Goal: Task Accomplishment & Management: Manage account settings

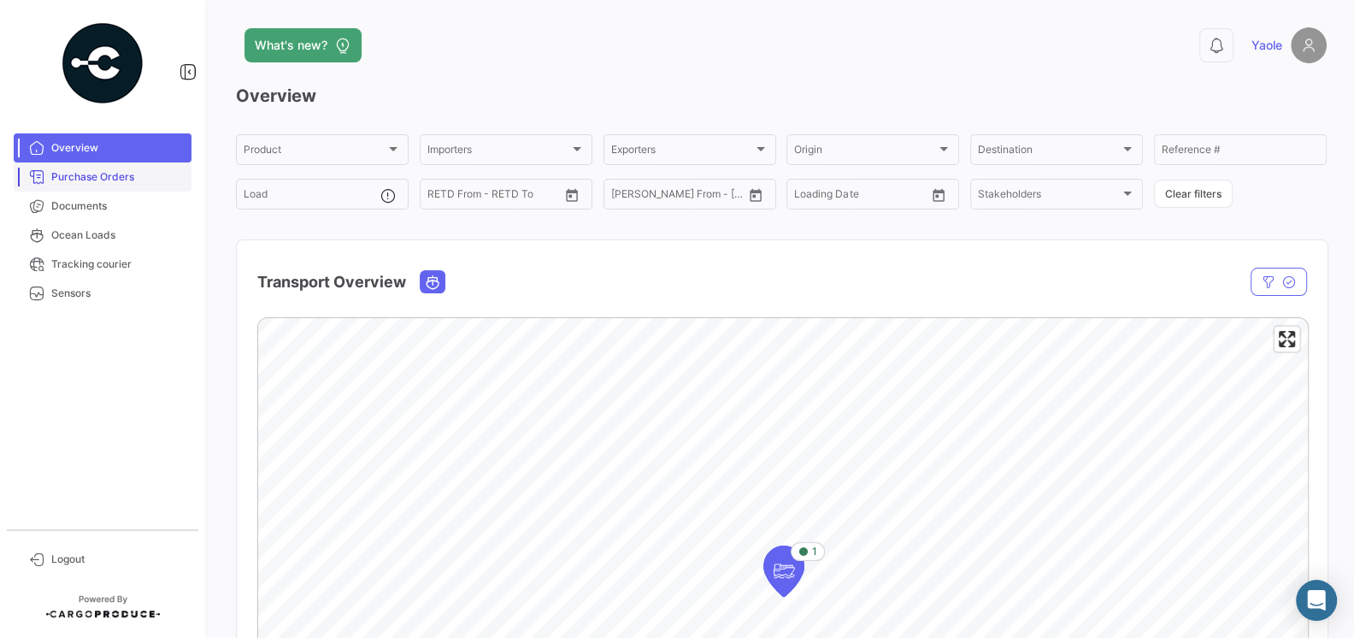
click at [103, 184] on span "Purchase Orders" at bounding box center [117, 176] width 133 height 15
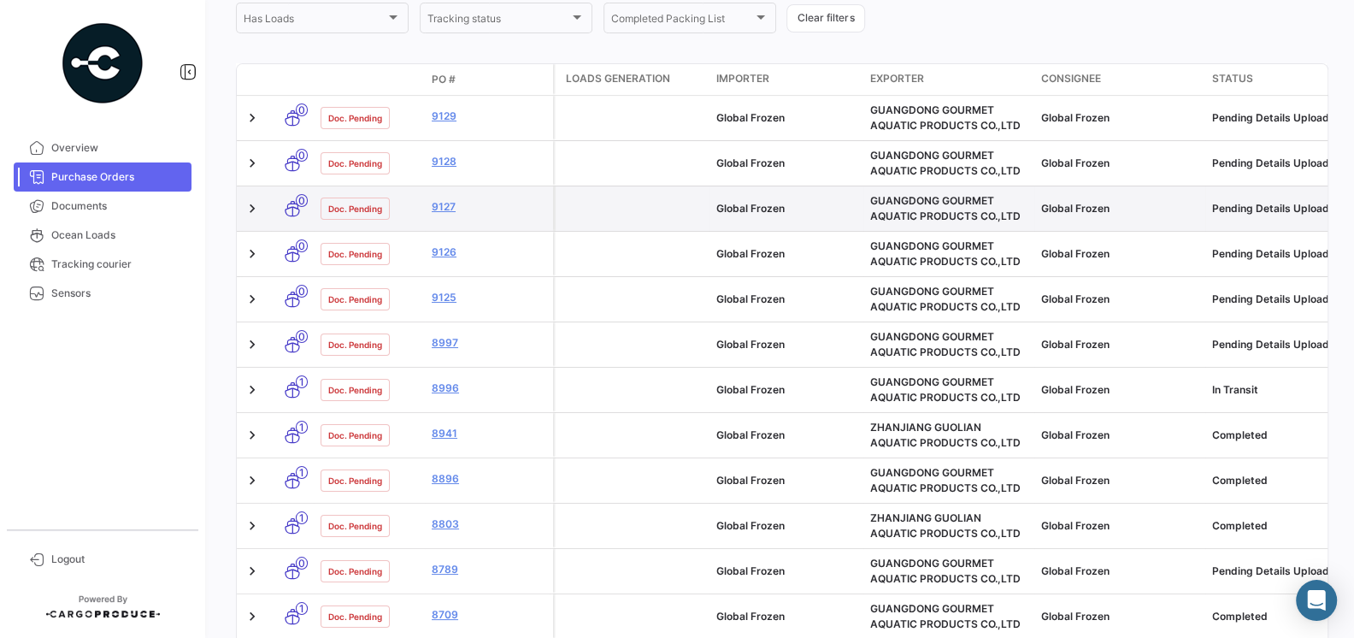
scroll to position [265, 0]
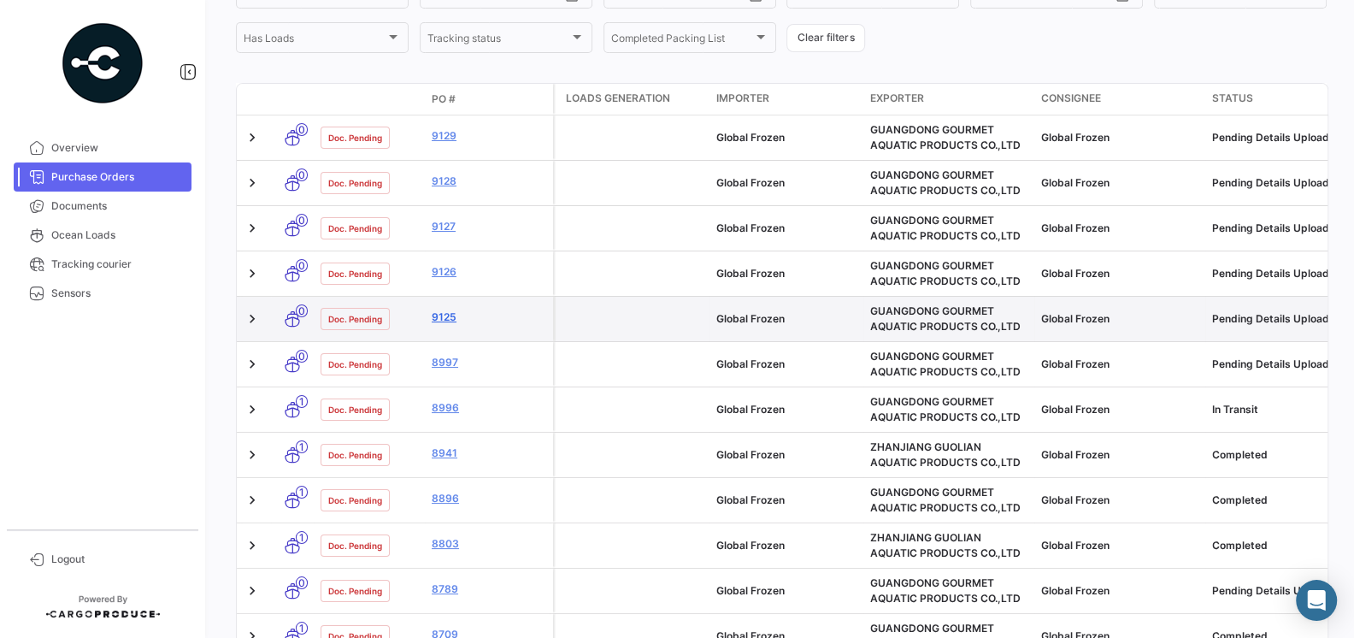
click at [444, 315] on link "9125" at bounding box center [489, 316] width 115 height 15
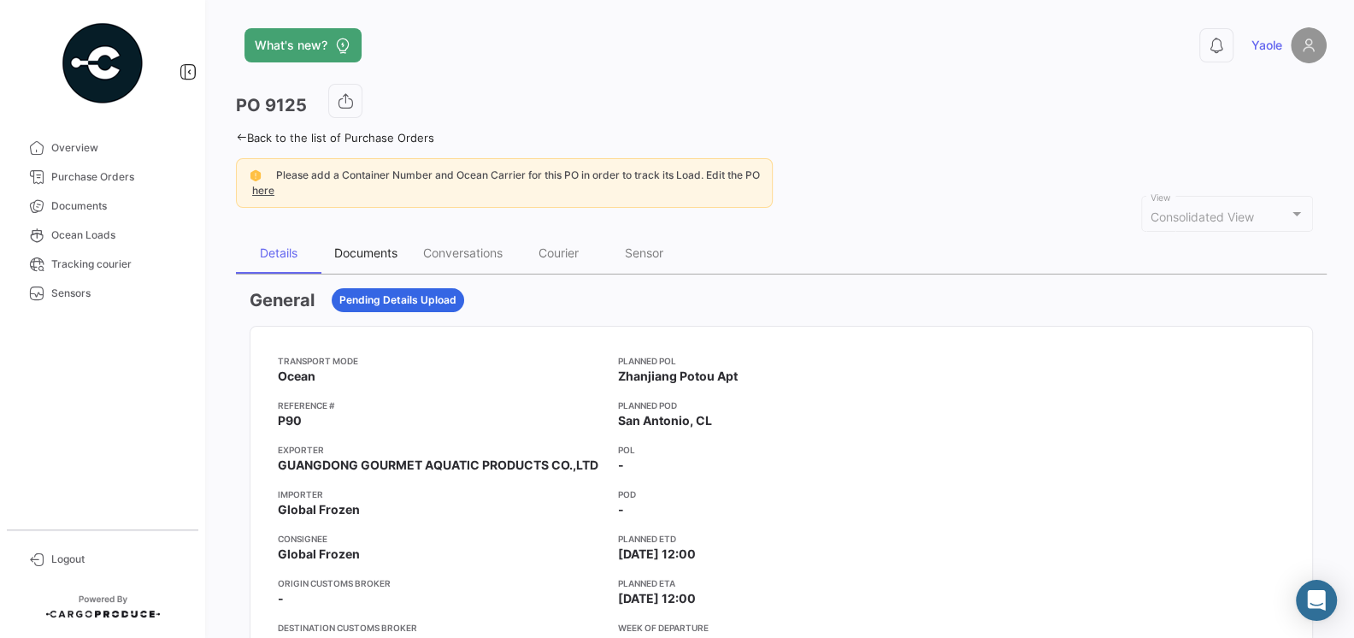
click at [388, 251] on div "Documents" at bounding box center [365, 252] width 63 height 15
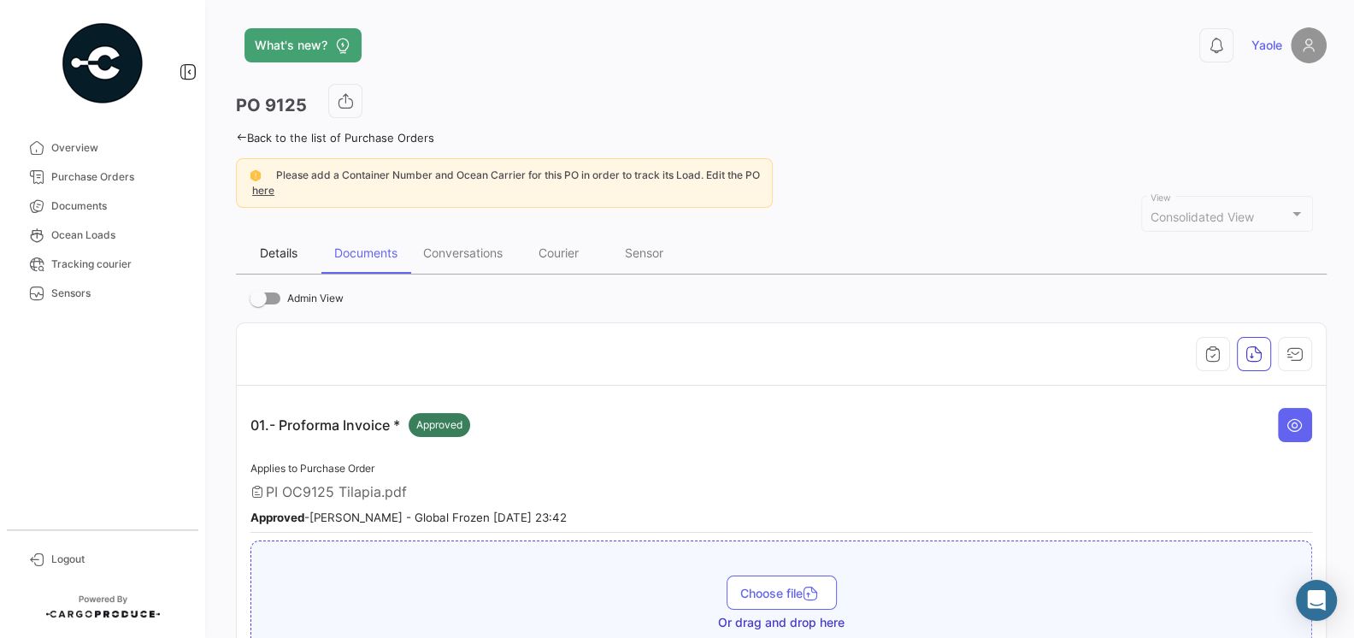
click at [277, 247] on div "Details" at bounding box center [279, 252] width 38 height 15
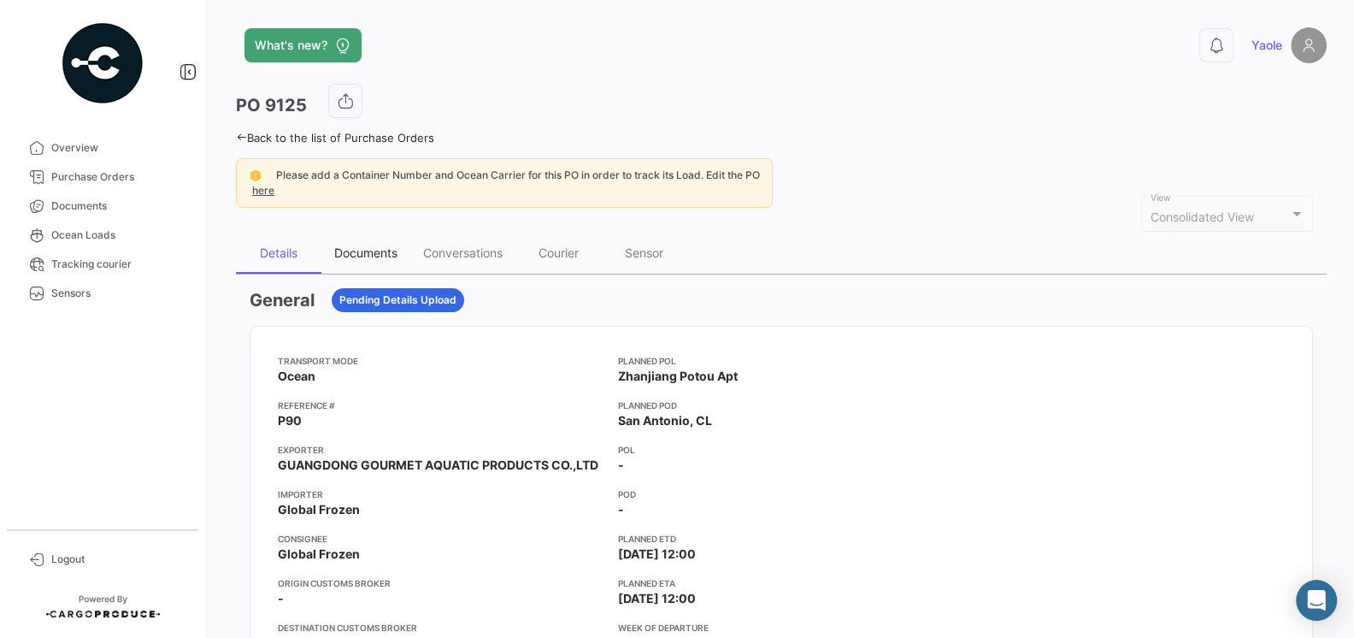
click at [376, 246] on div "Documents" at bounding box center [365, 252] width 63 height 15
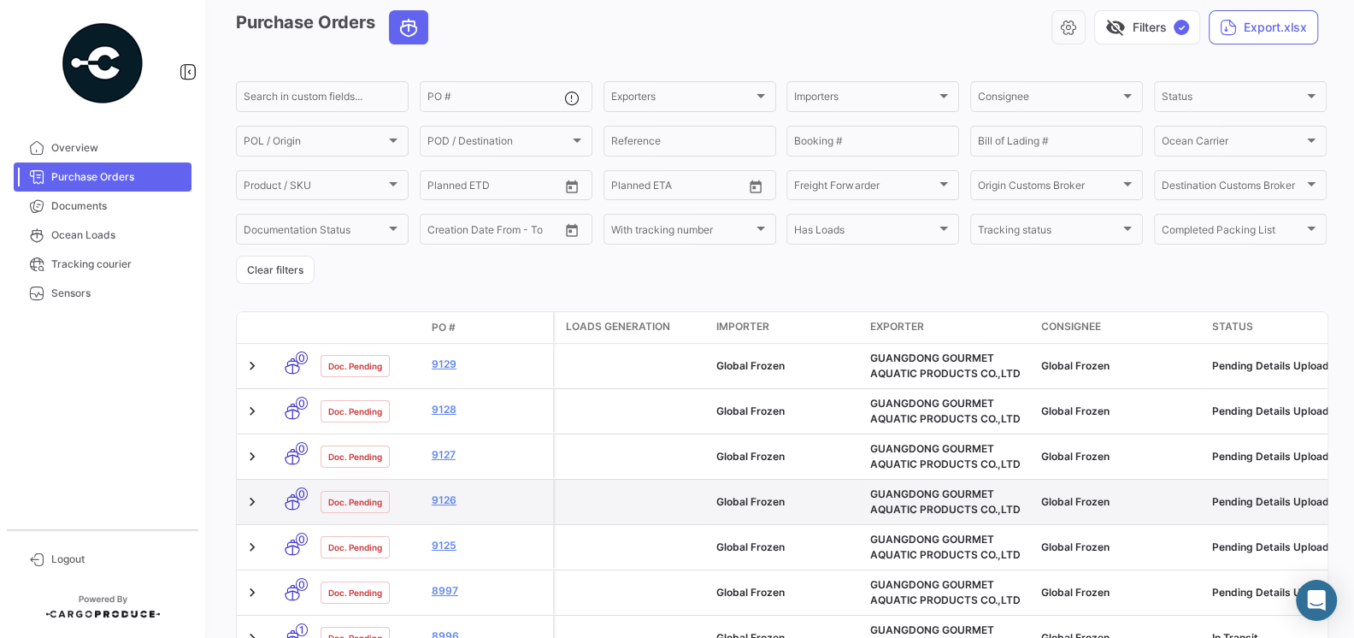
scroll to position [97, 0]
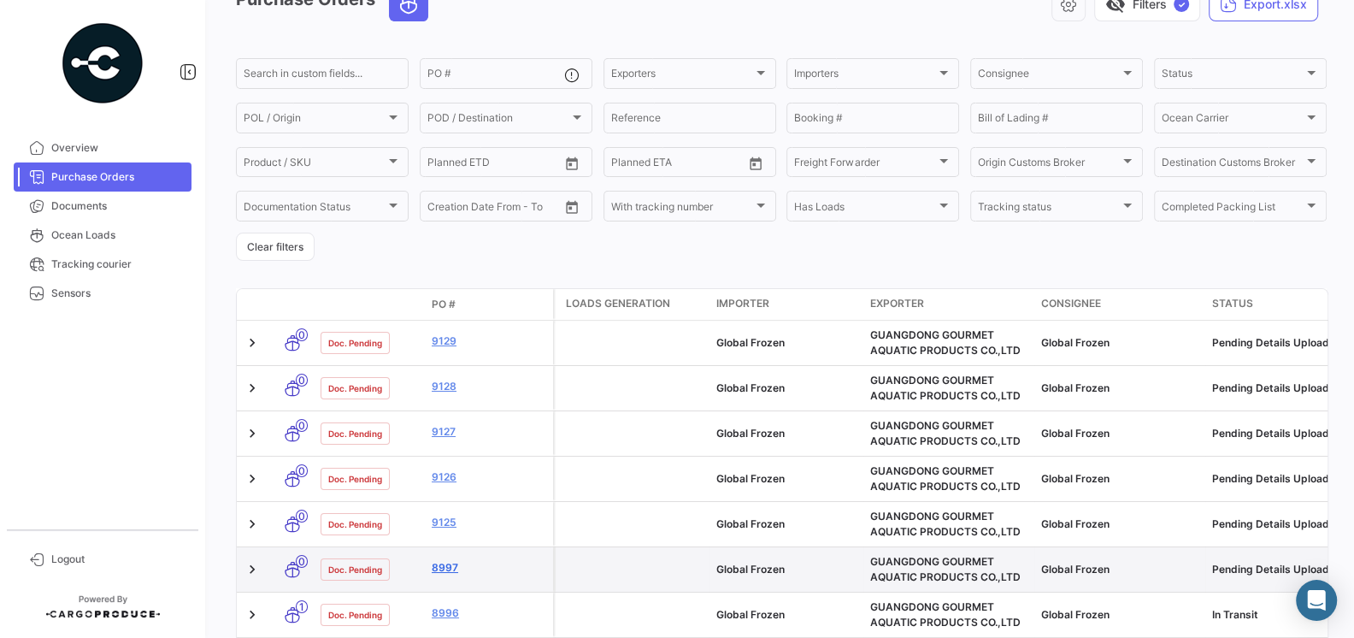
click at [441, 571] on link "8997" at bounding box center [489, 567] width 115 height 15
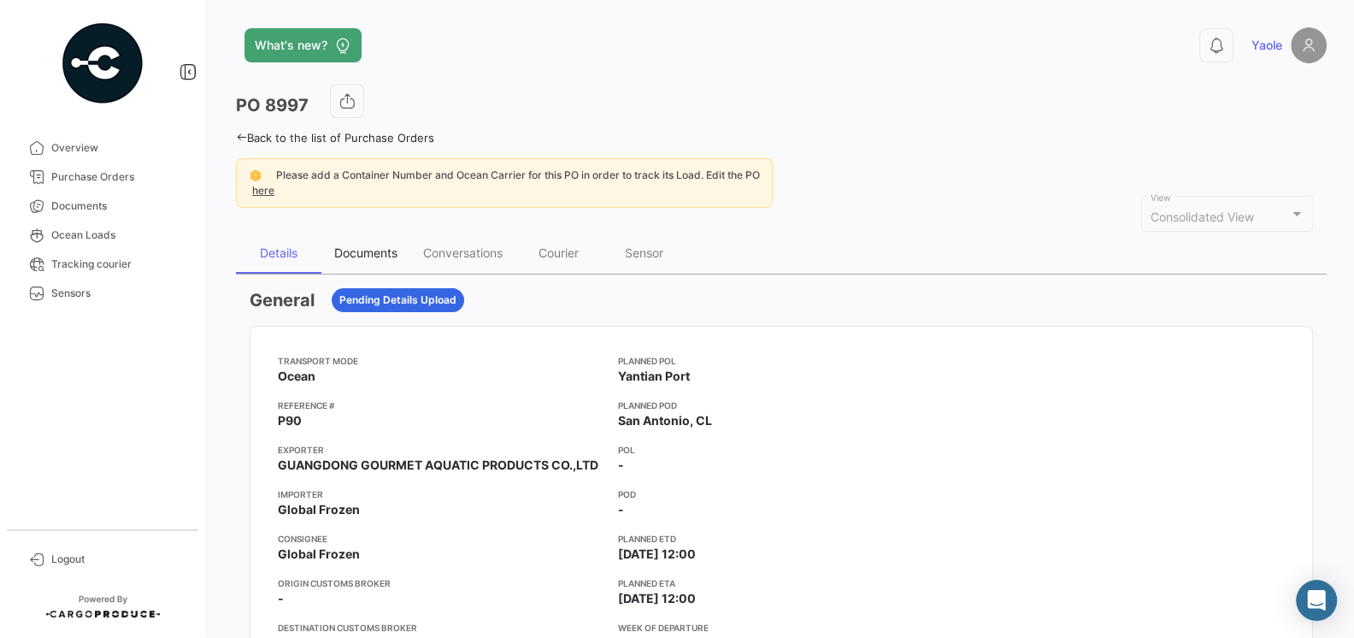
click at [367, 251] on div "Documents" at bounding box center [365, 252] width 63 height 15
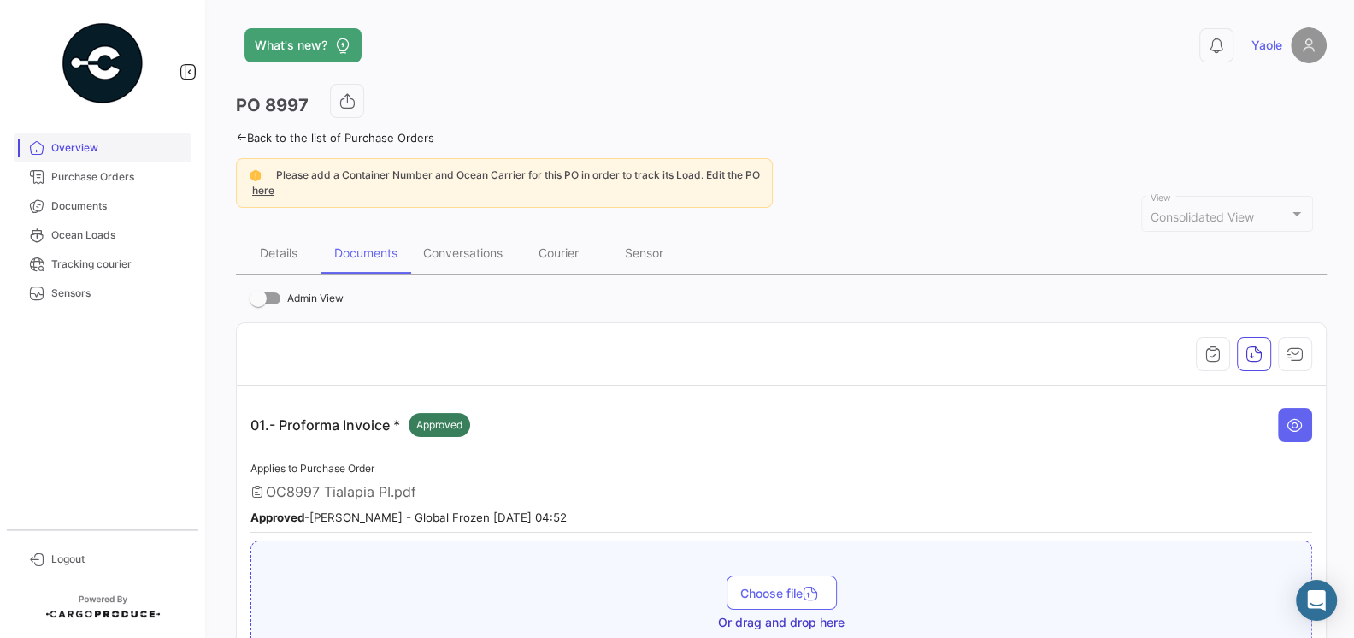
click at [67, 151] on span "Overview" at bounding box center [117, 147] width 133 height 15
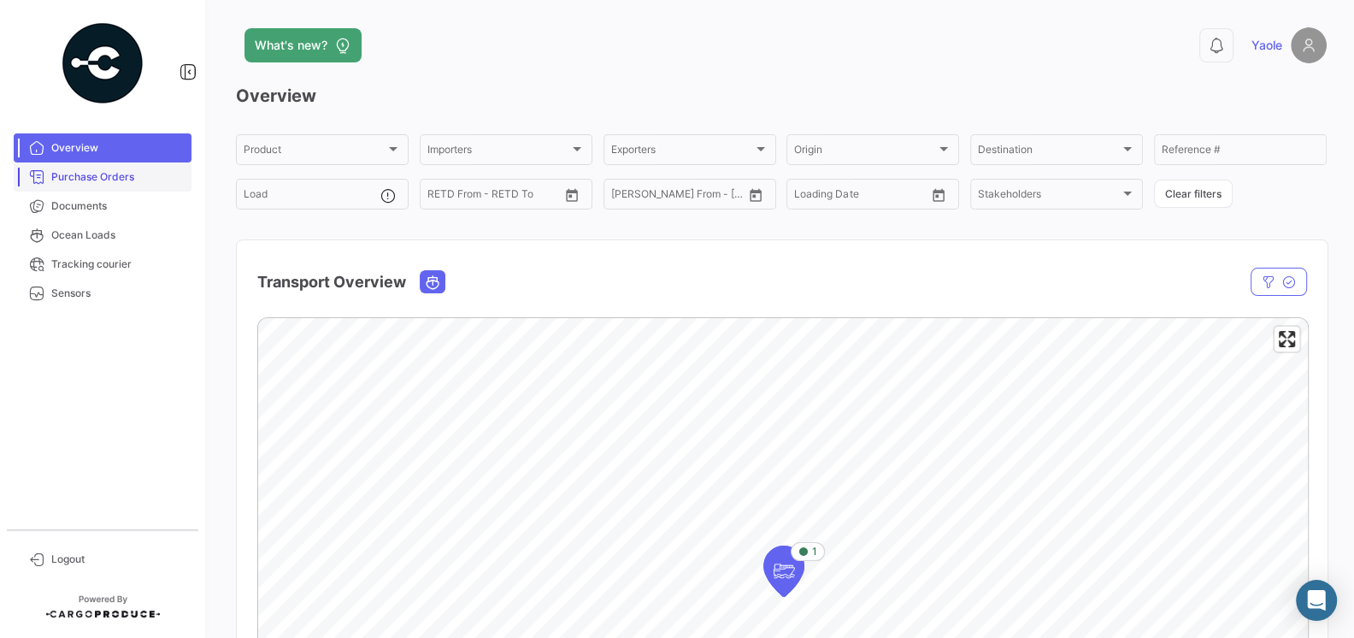
click at [79, 173] on span "Purchase Orders" at bounding box center [117, 176] width 133 height 15
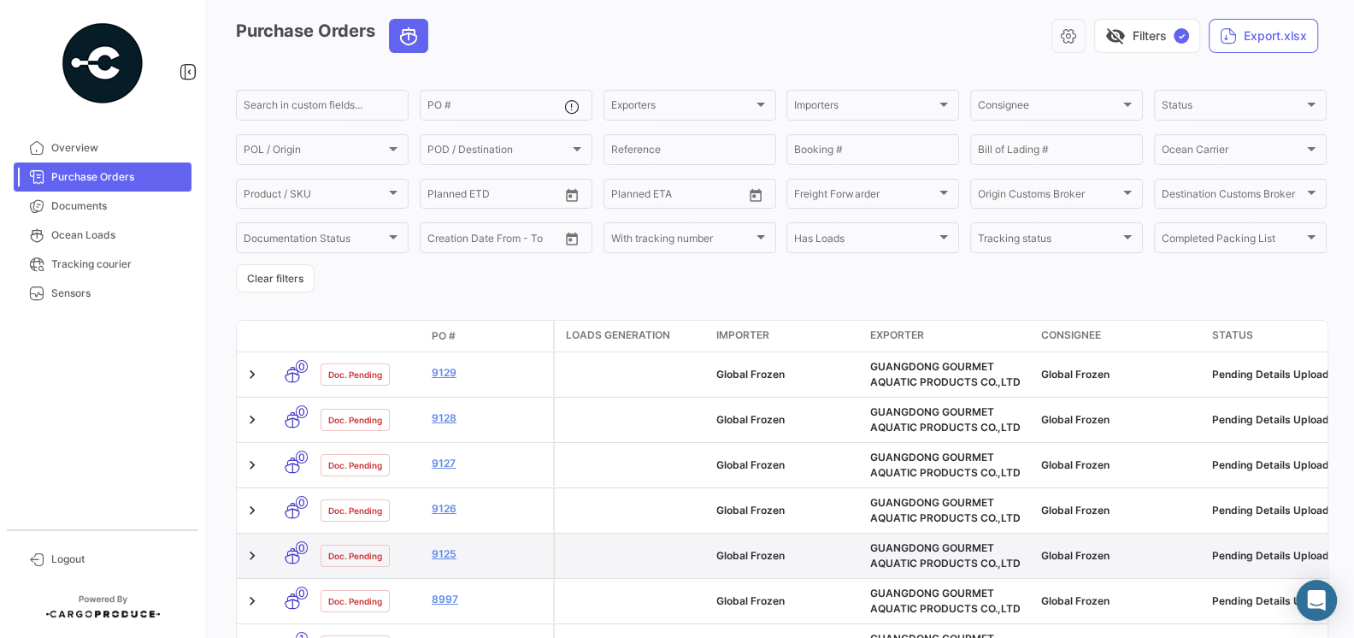
scroll to position [66, 0]
click at [450, 554] on link "9125" at bounding box center [489, 552] width 115 height 15
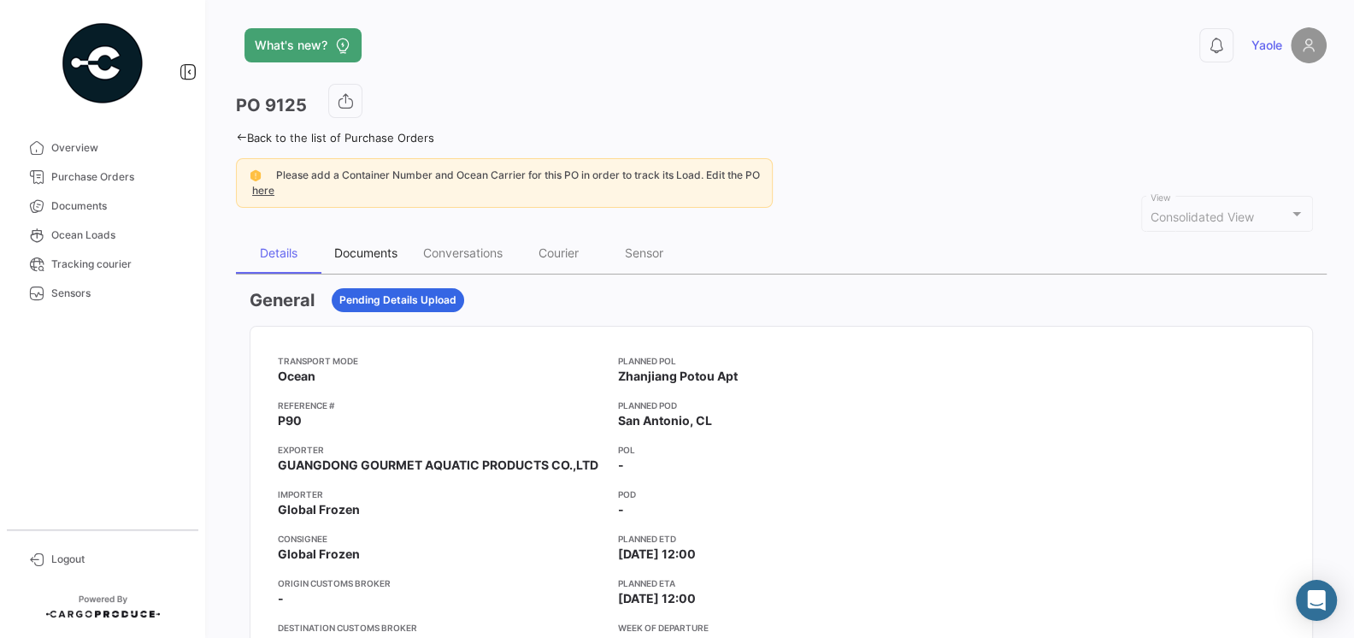
click at [373, 246] on div "Documents" at bounding box center [365, 252] width 63 height 15
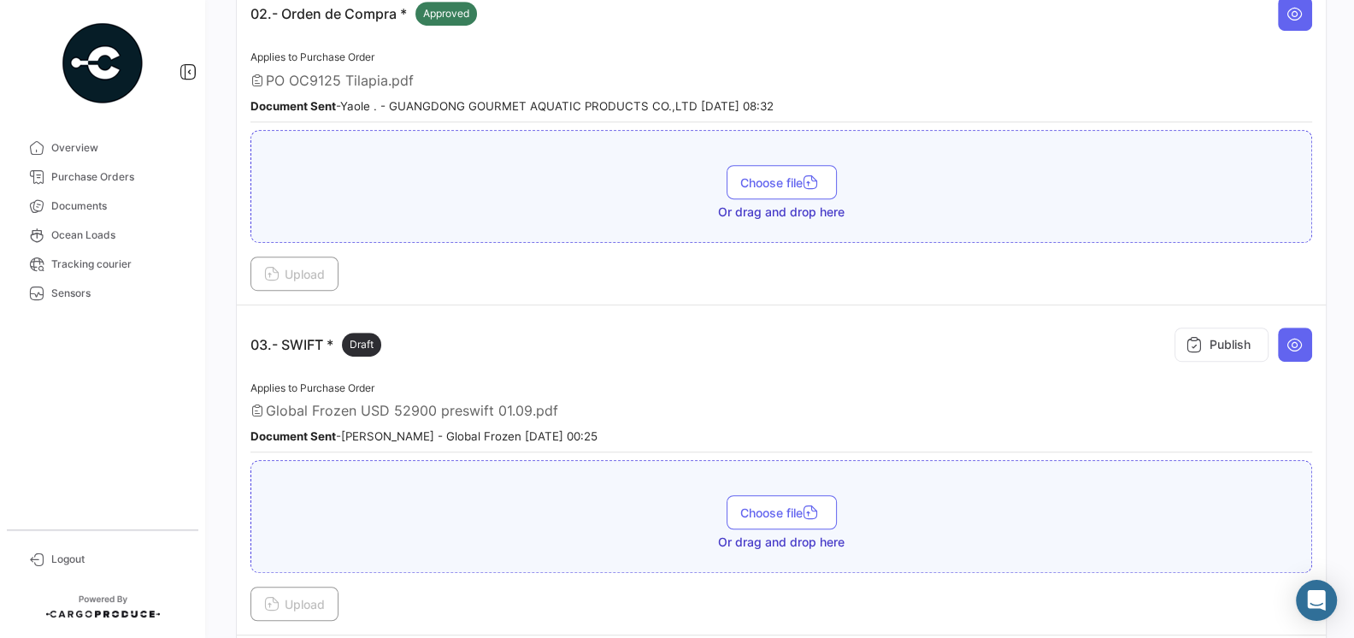
scroll to position [850, 0]
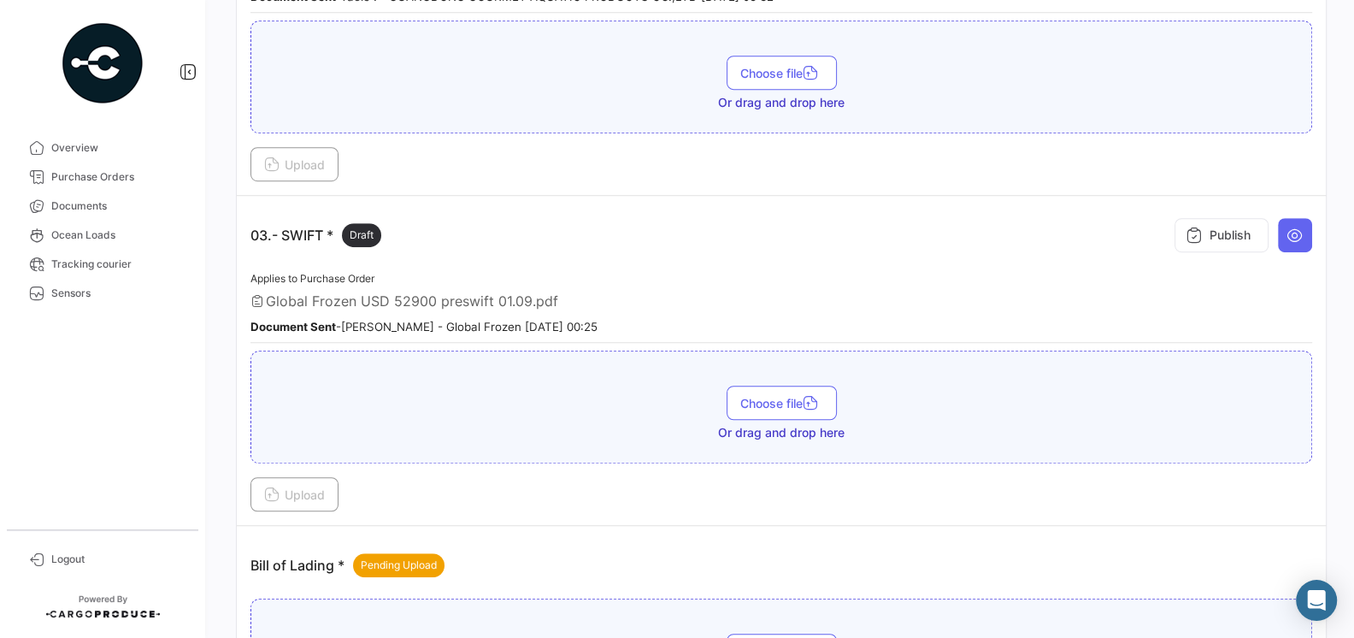
click at [430, 292] on span "Global Frozen USD 52900 preswift 01.09.pdf" at bounding box center [412, 300] width 292 height 17
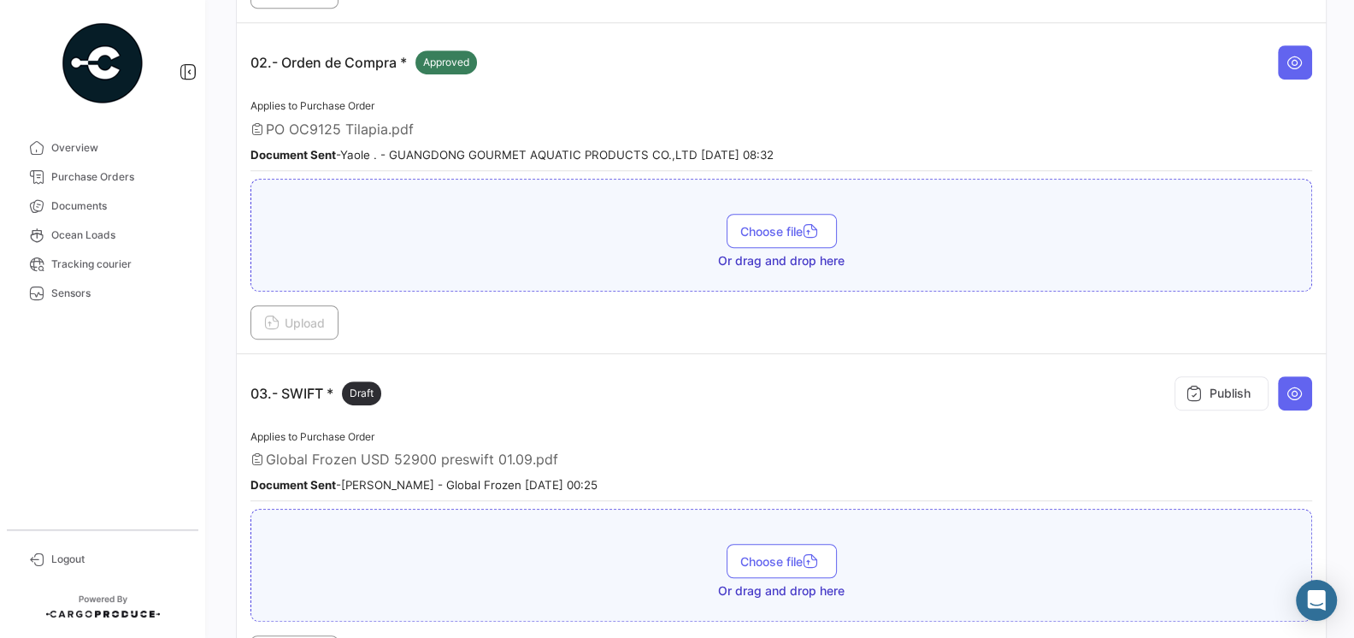
scroll to position [791, 0]
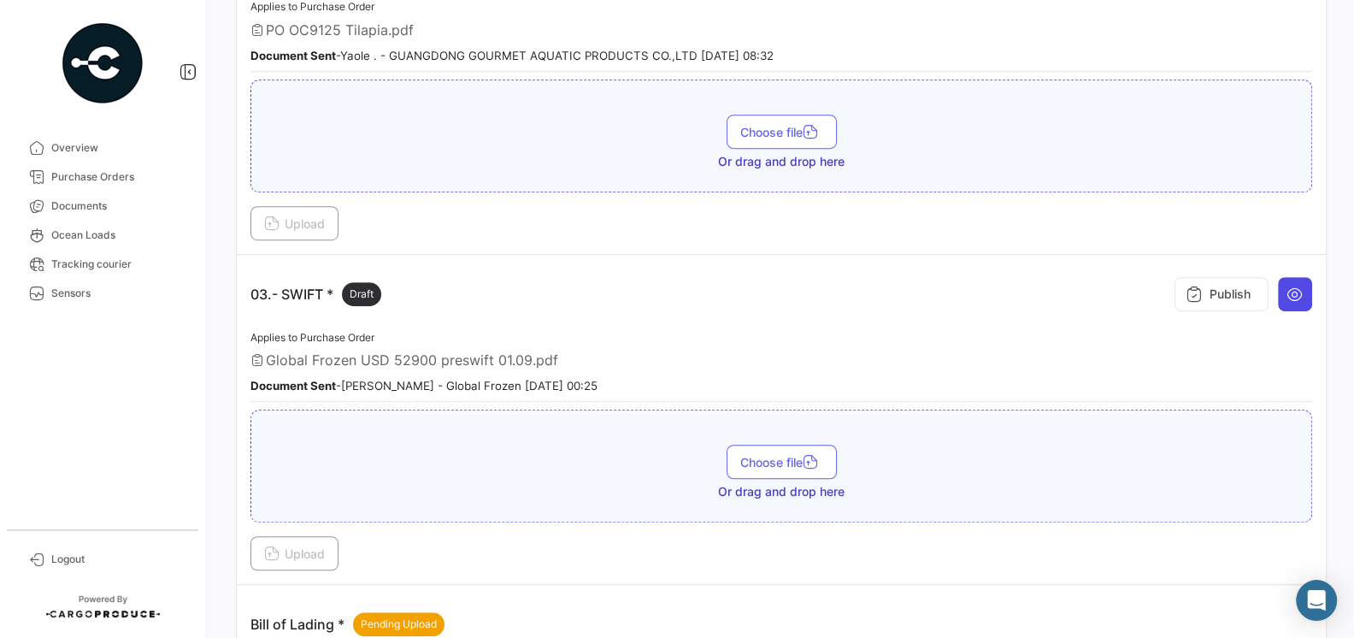
click at [1287, 285] on icon at bounding box center [1294, 293] width 17 height 17
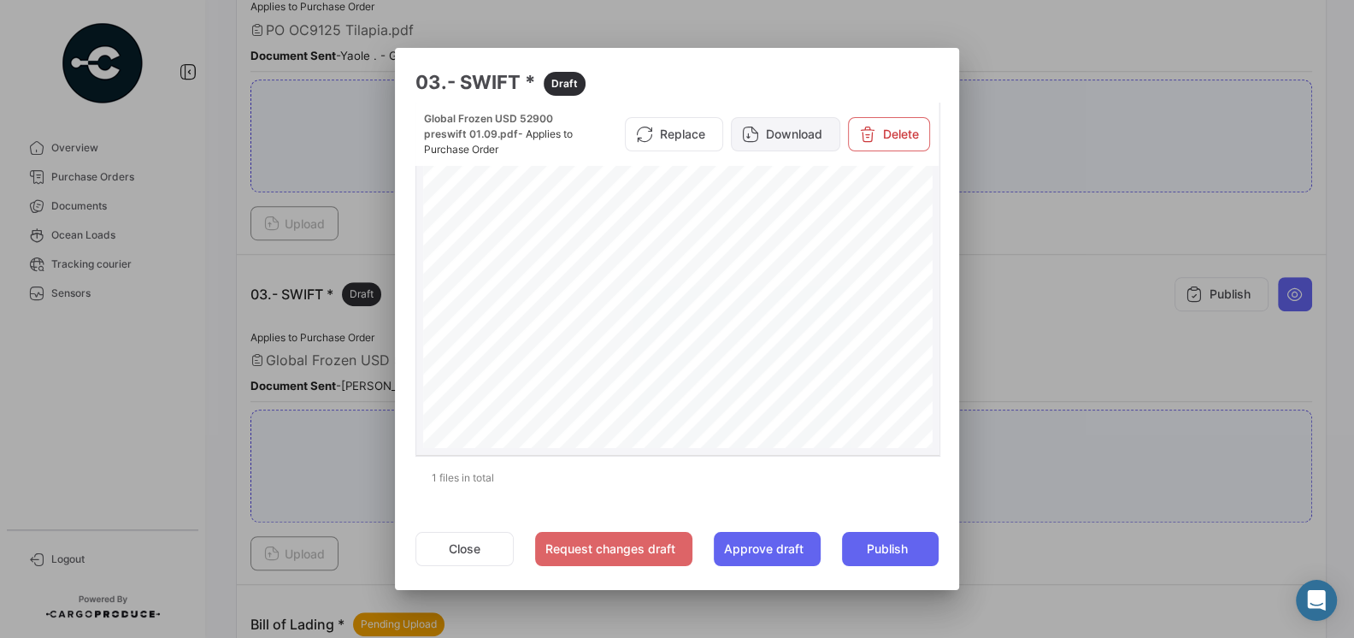
click at [780, 142] on button "Download" at bounding box center [785, 134] width 109 height 34
click at [454, 547] on button "Close" at bounding box center [464, 549] width 98 height 34
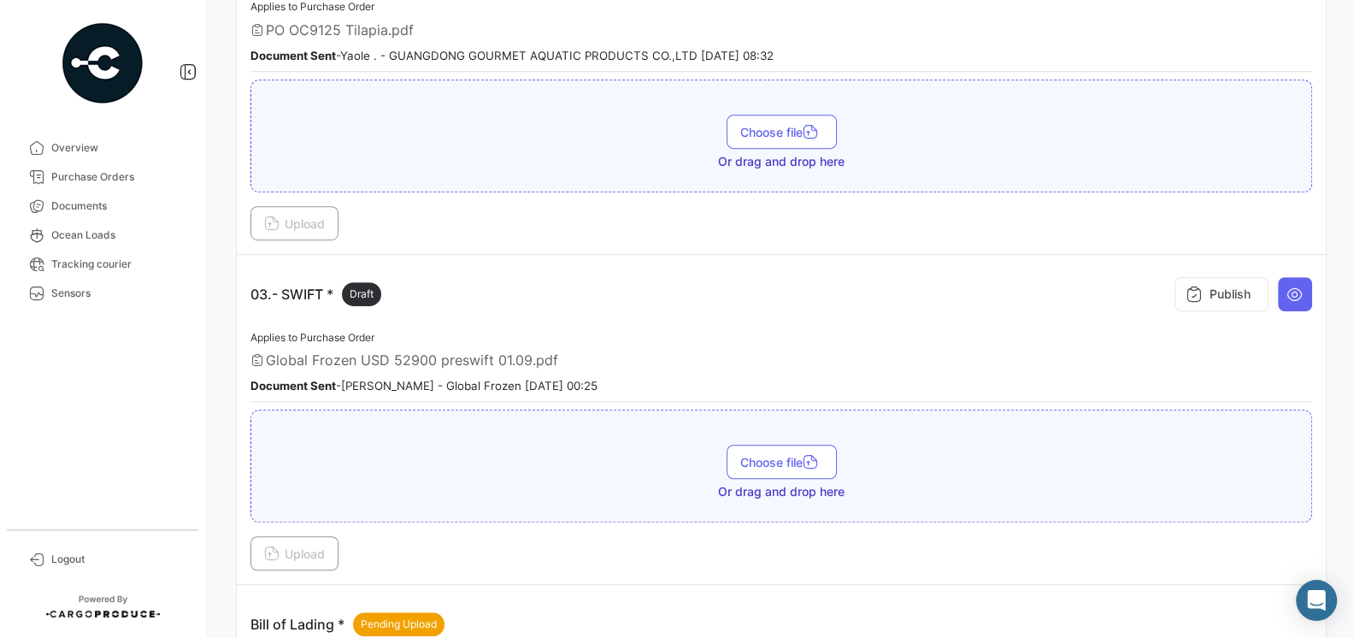
click at [520, 309] on app-document-grouped "03.- SWIFT * Draft Publish Applies to Purchase Order Global Frozen USD 52900 pr…" at bounding box center [780, 419] width 1061 height 302
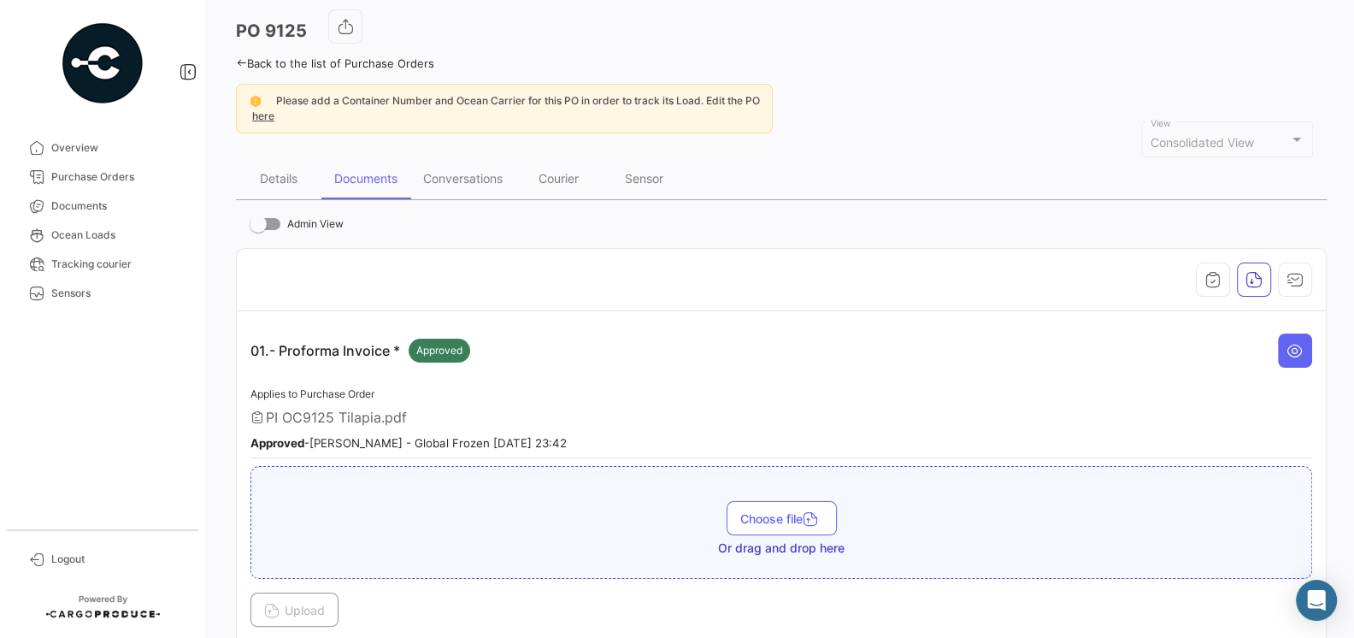
scroll to position [0, 0]
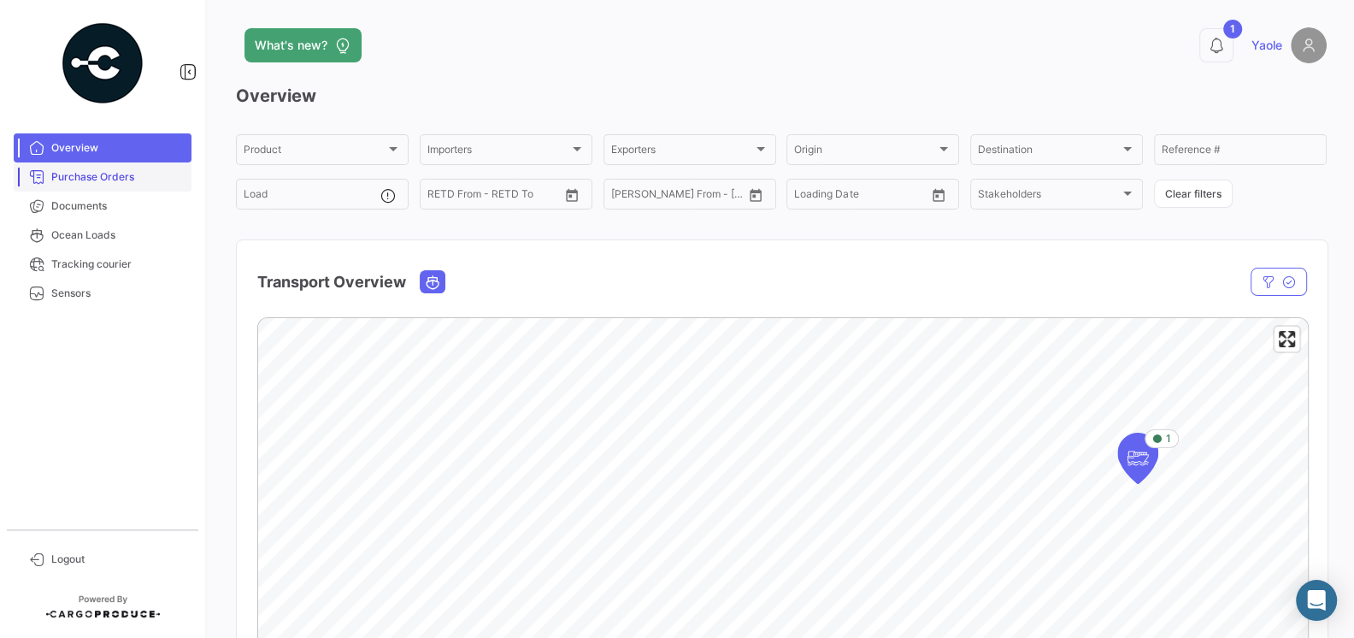
click at [102, 184] on span "Purchase Orders" at bounding box center [117, 176] width 133 height 15
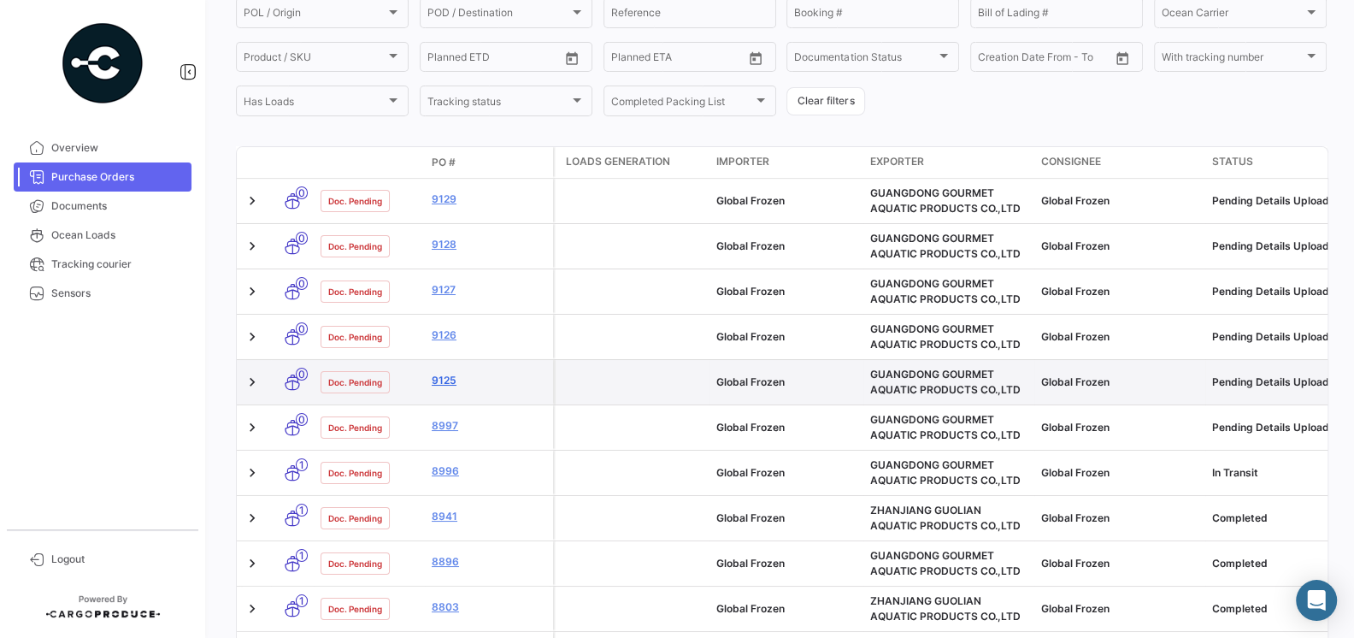
scroll to position [205, 0]
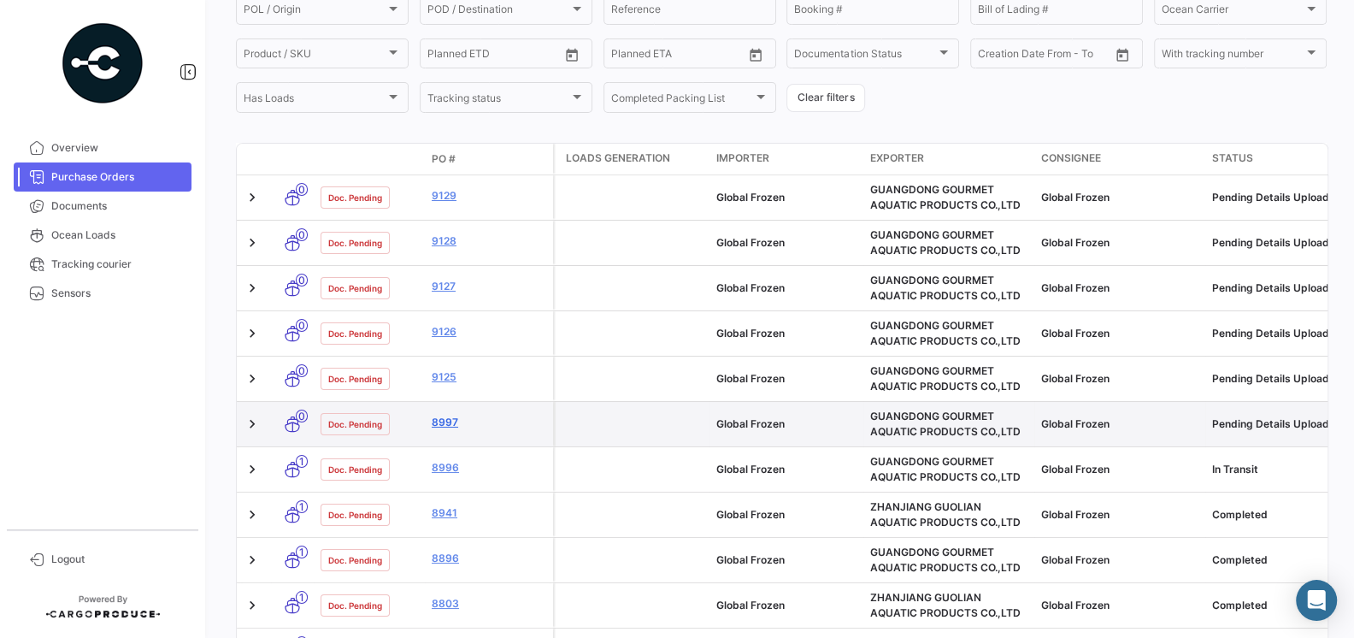
click at [438, 418] on link "8997" at bounding box center [489, 422] width 115 height 15
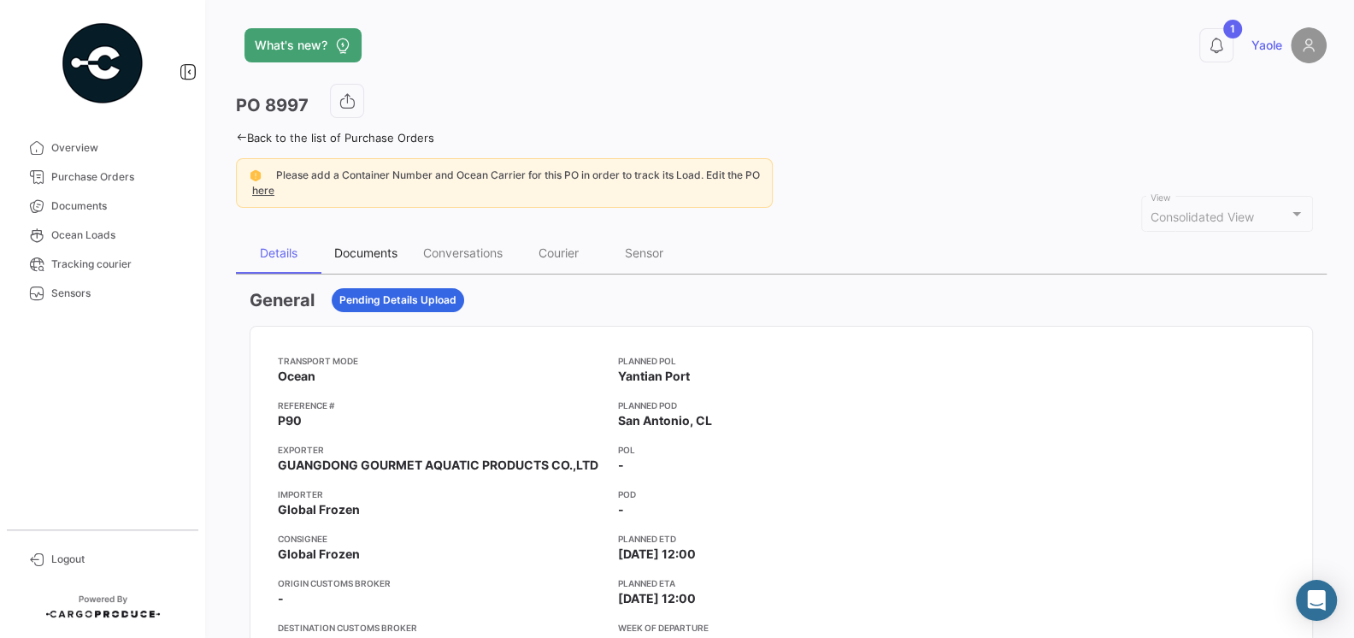
click at [369, 256] on div "Documents" at bounding box center [365, 252] width 63 height 15
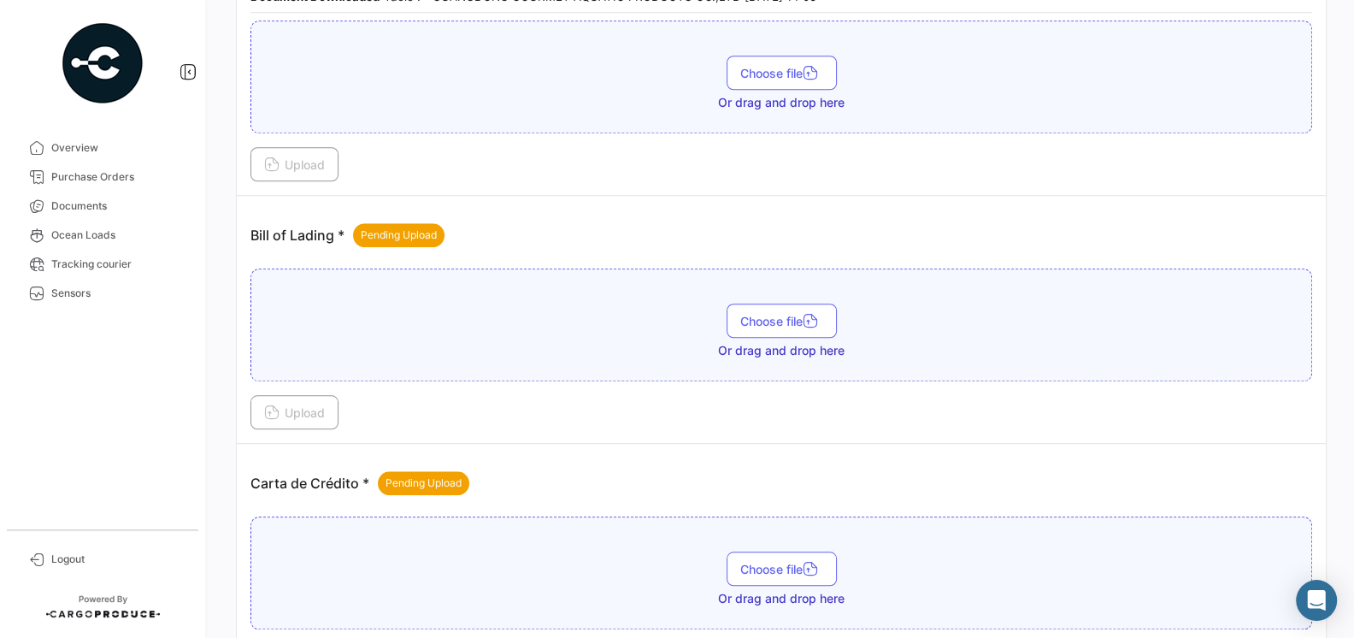
scroll to position [1181, 0]
click at [778, 313] on span "Choose file" at bounding box center [781, 320] width 83 height 15
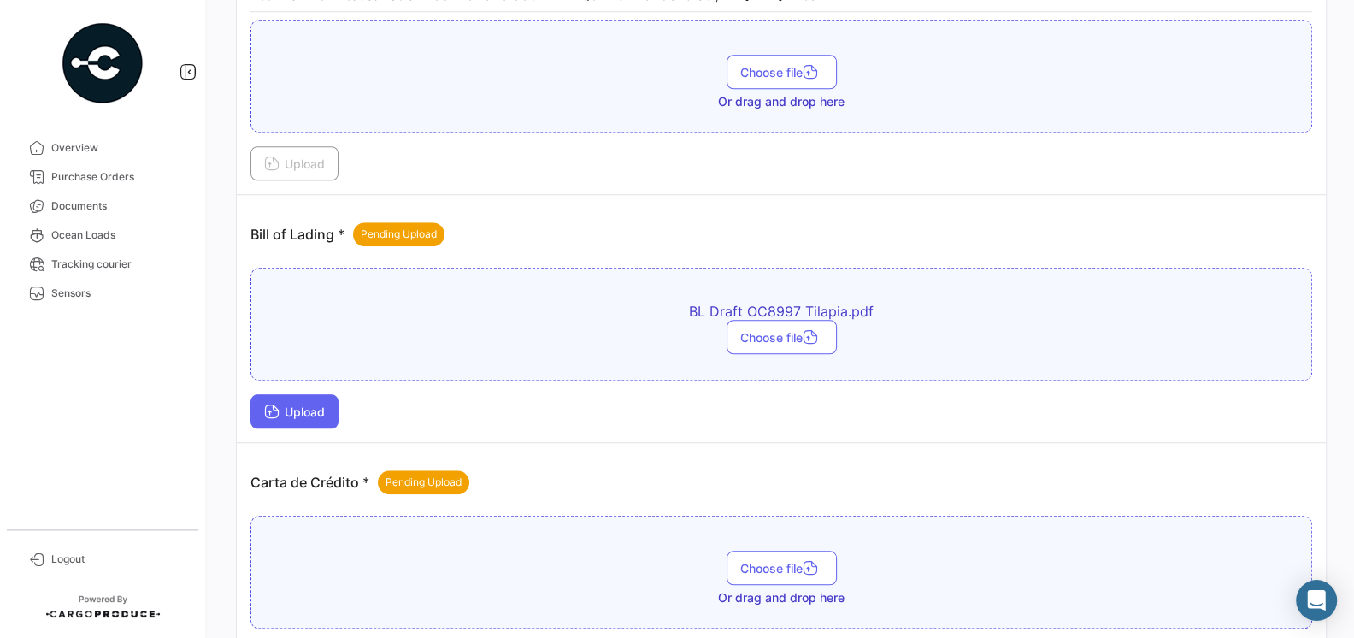
click at [298, 406] on button "Upload" at bounding box center [294, 411] width 88 height 34
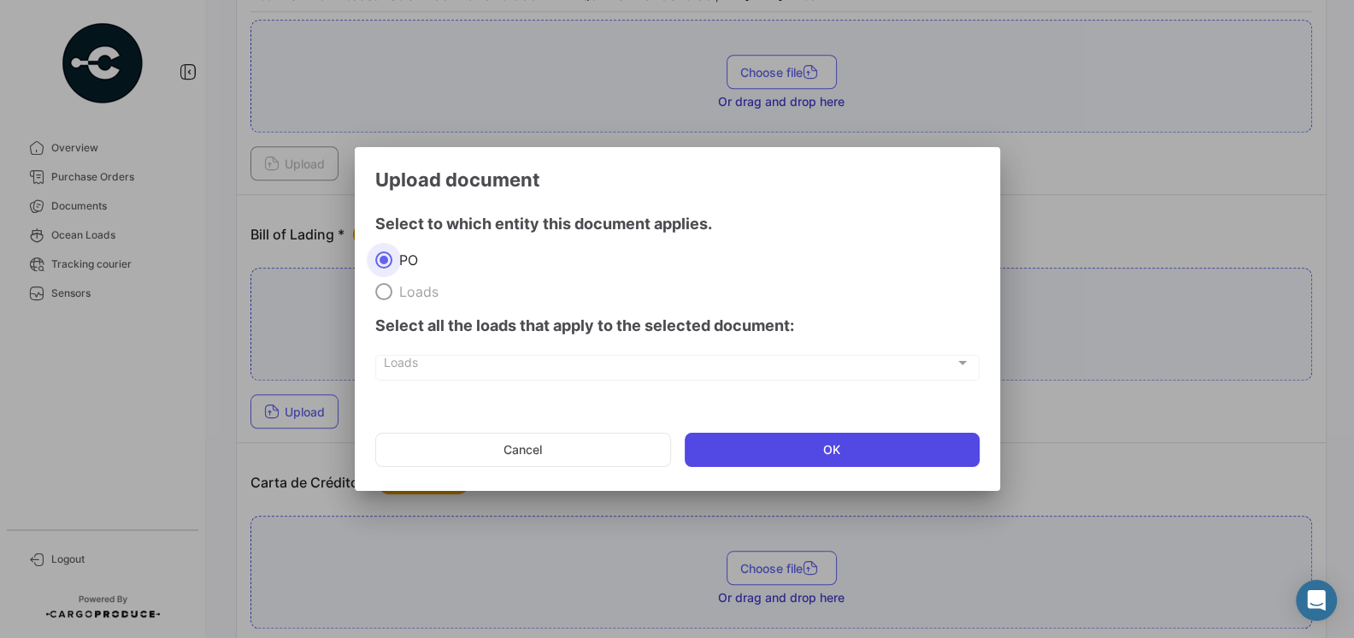
click at [809, 447] on button "OK" at bounding box center [832, 449] width 295 height 34
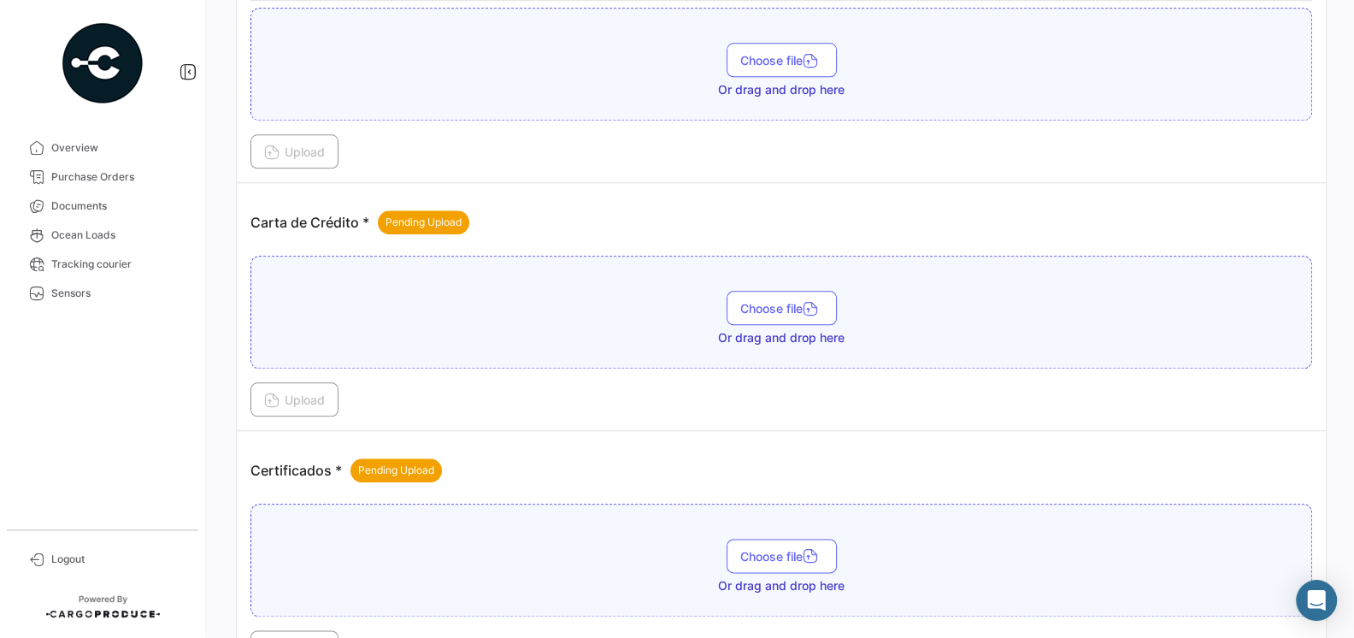
scroll to position [1522, 0]
click at [790, 550] on span "Choose file" at bounding box center [781, 557] width 83 height 15
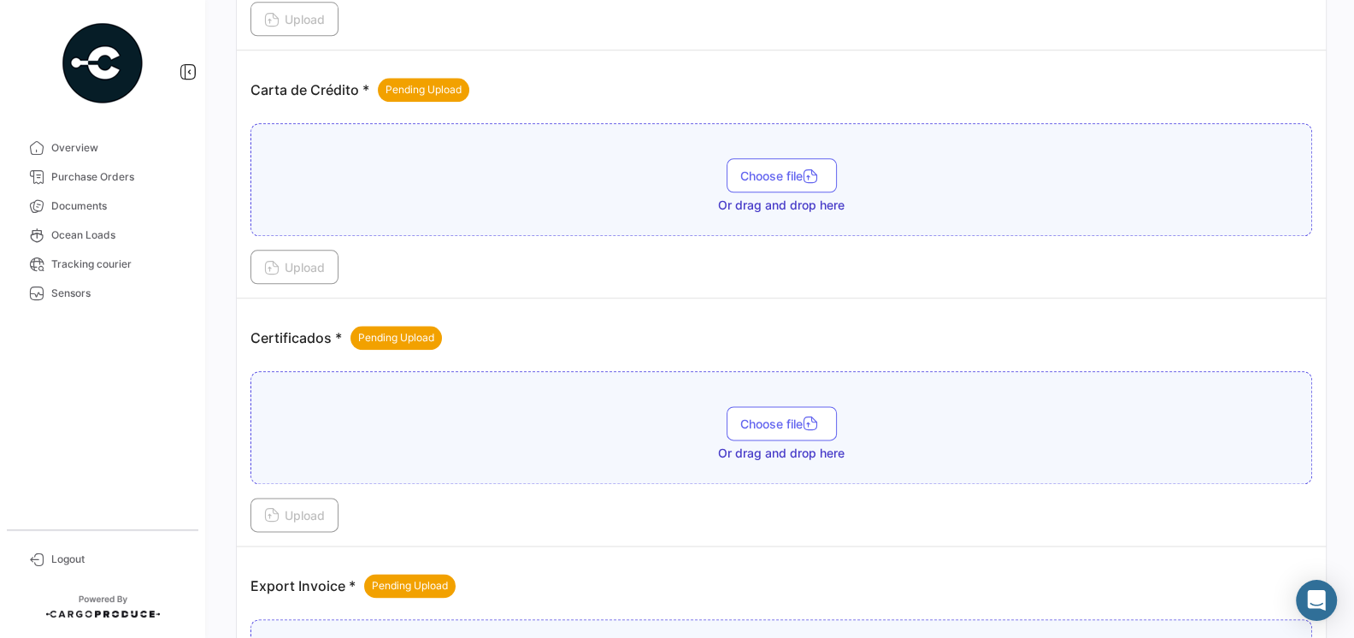
scroll to position [1650, 0]
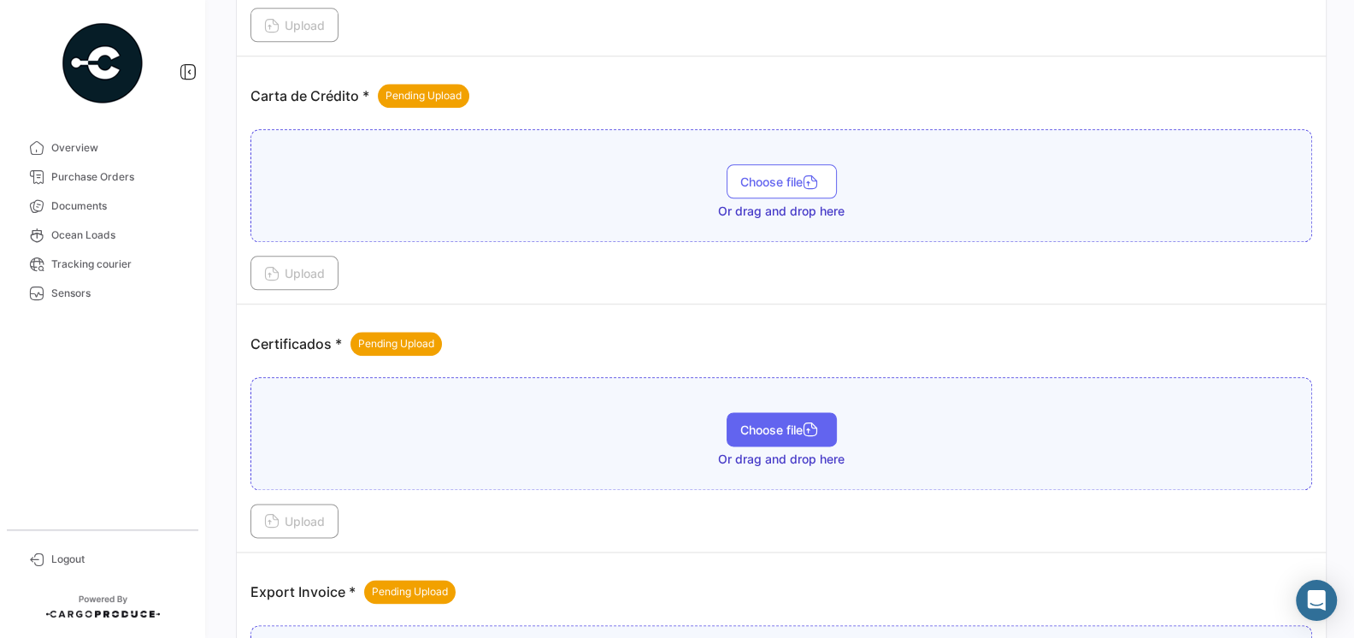
click at [752, 422] on span "Choose file" at bounding box center [781, 429] width 83 height 15
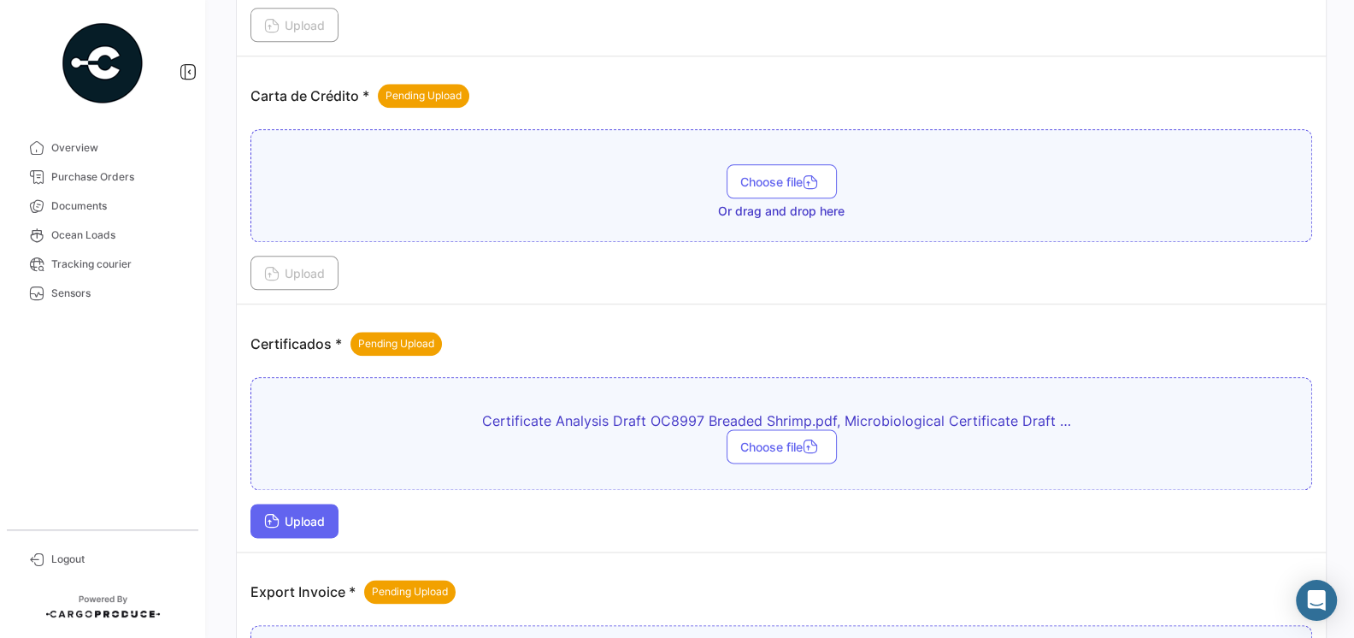
click at [298, 514] on span "Upload" at bounding box center [294, 521] width 61 height 15
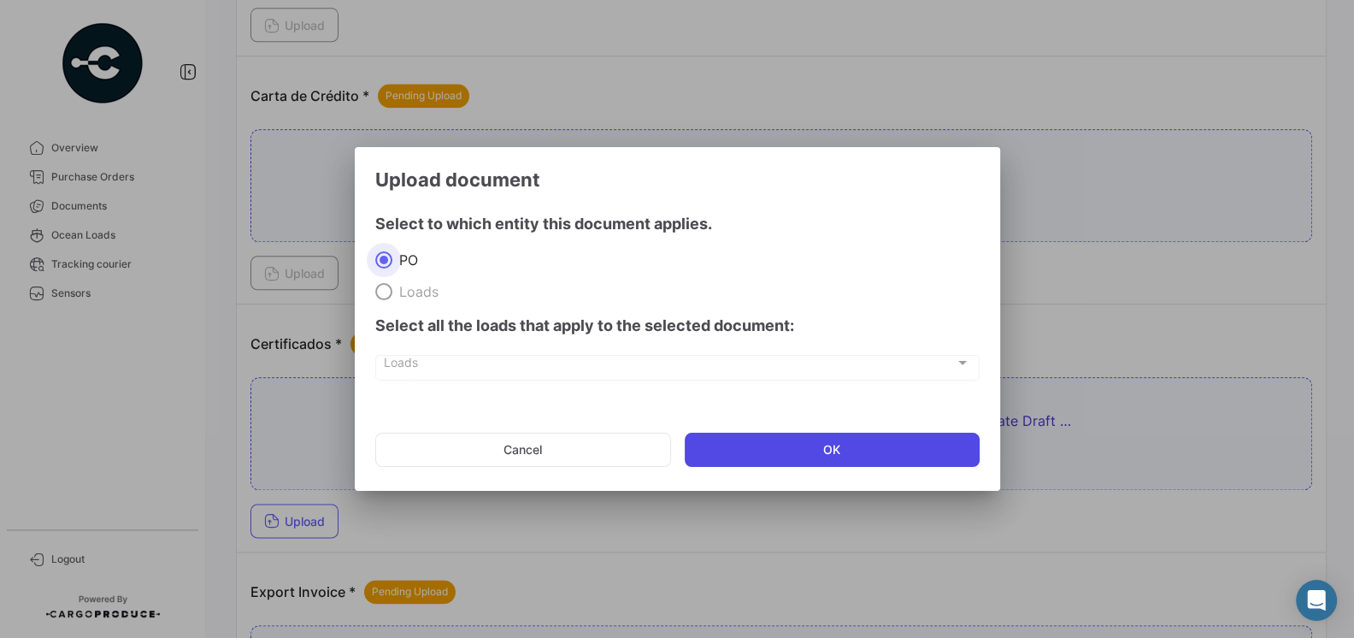
click at [738, 457] on button "OK" at bounding box center [832, 449] width 295 height 34
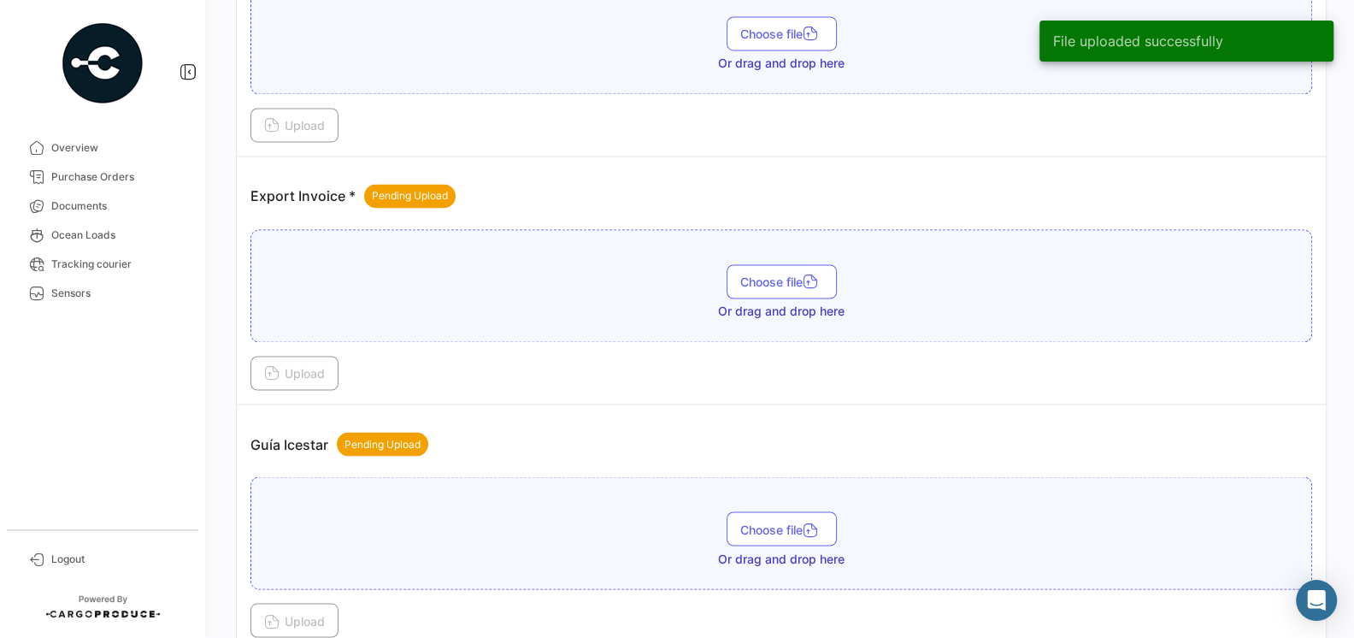
scroll to position [2331, 0]
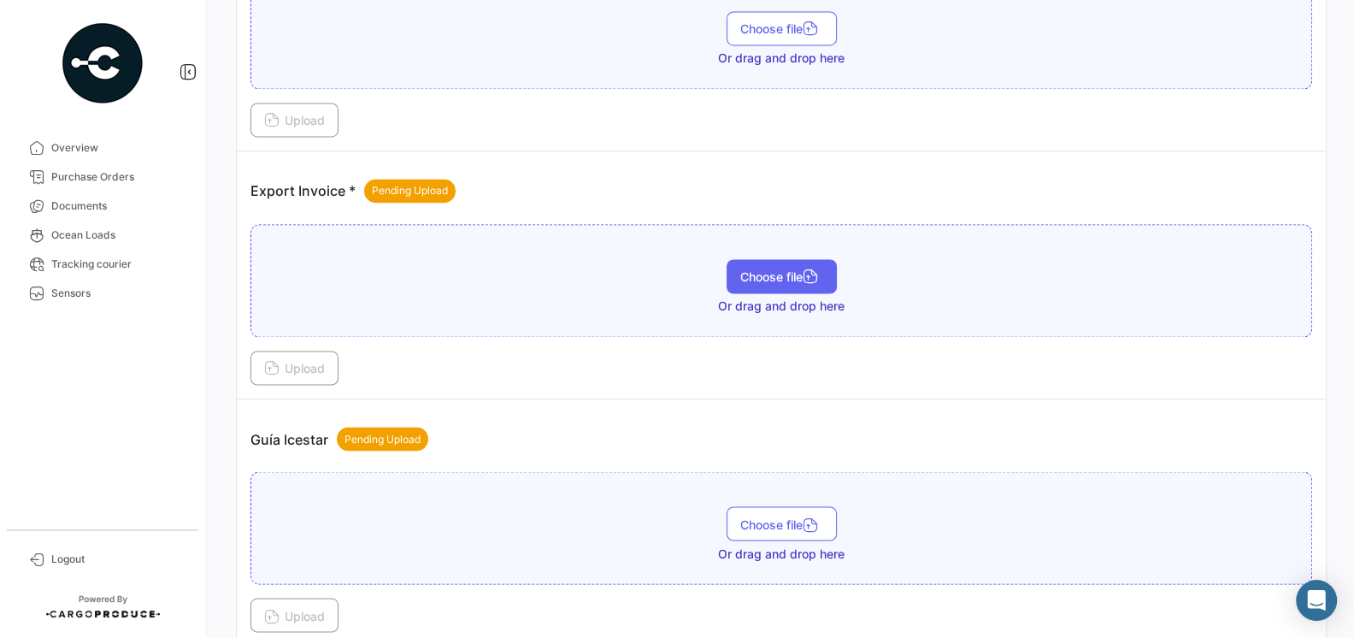
click at [746, 269] on span "Choose file" at bounding box center [781, 276] width 83 height 15
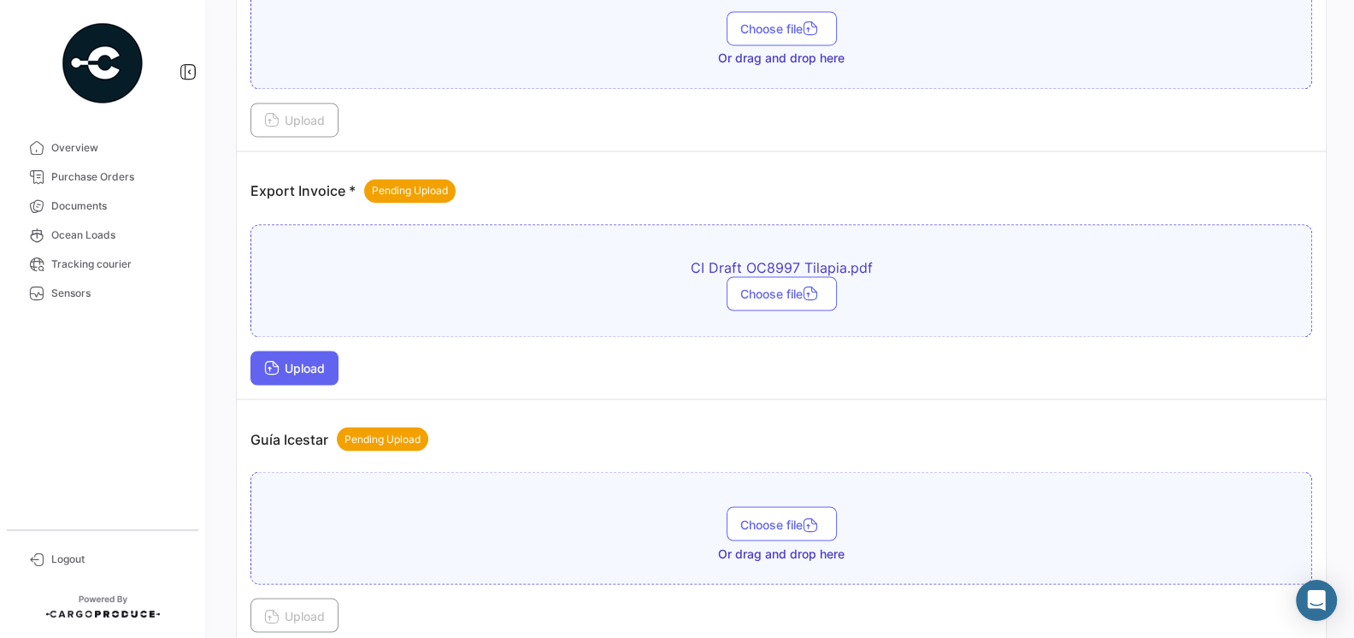
click at [285, 361] on span "Upload" at bounding box center [294, 368] width 61 height 15
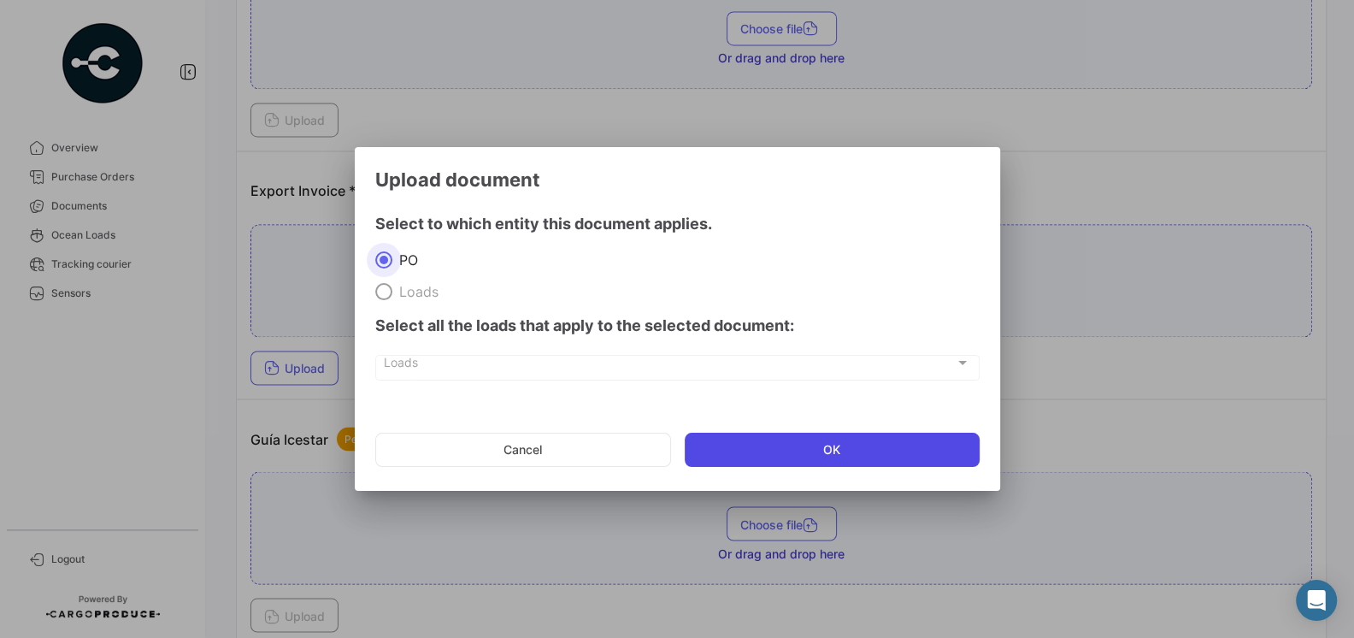
click at [779, 456] on button "OK" at bounding box center [832, 449] width 295 height 34
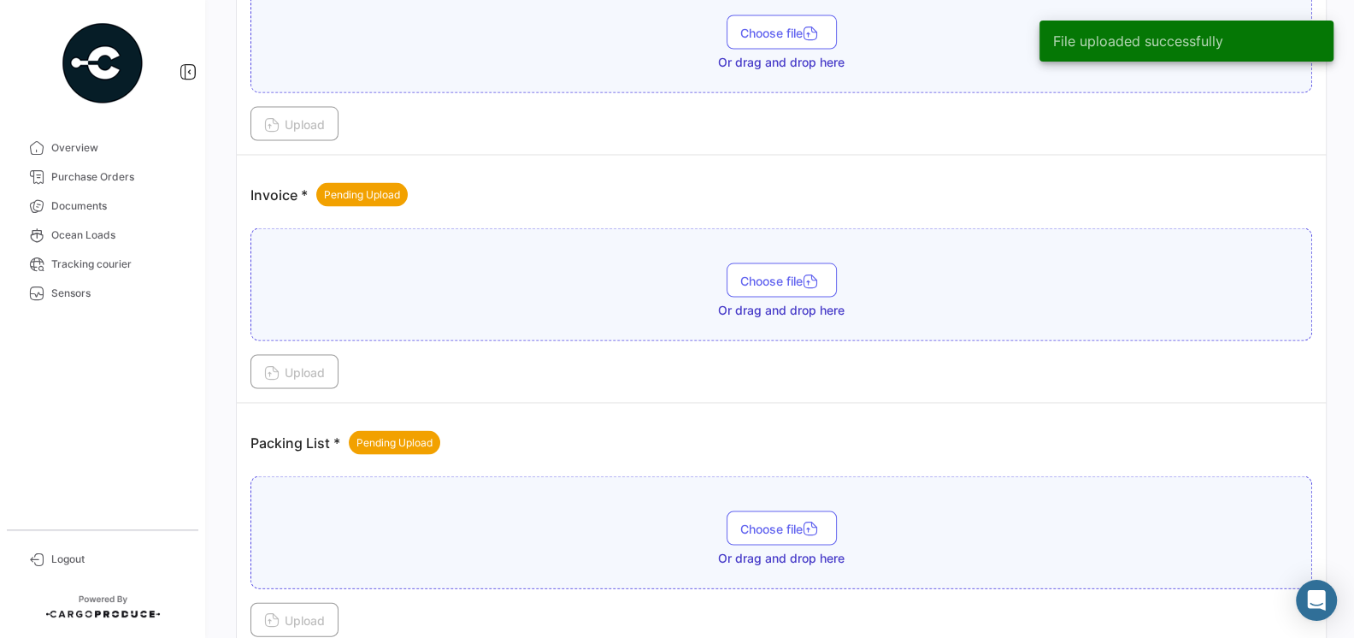
scroll to position [2839, 0]
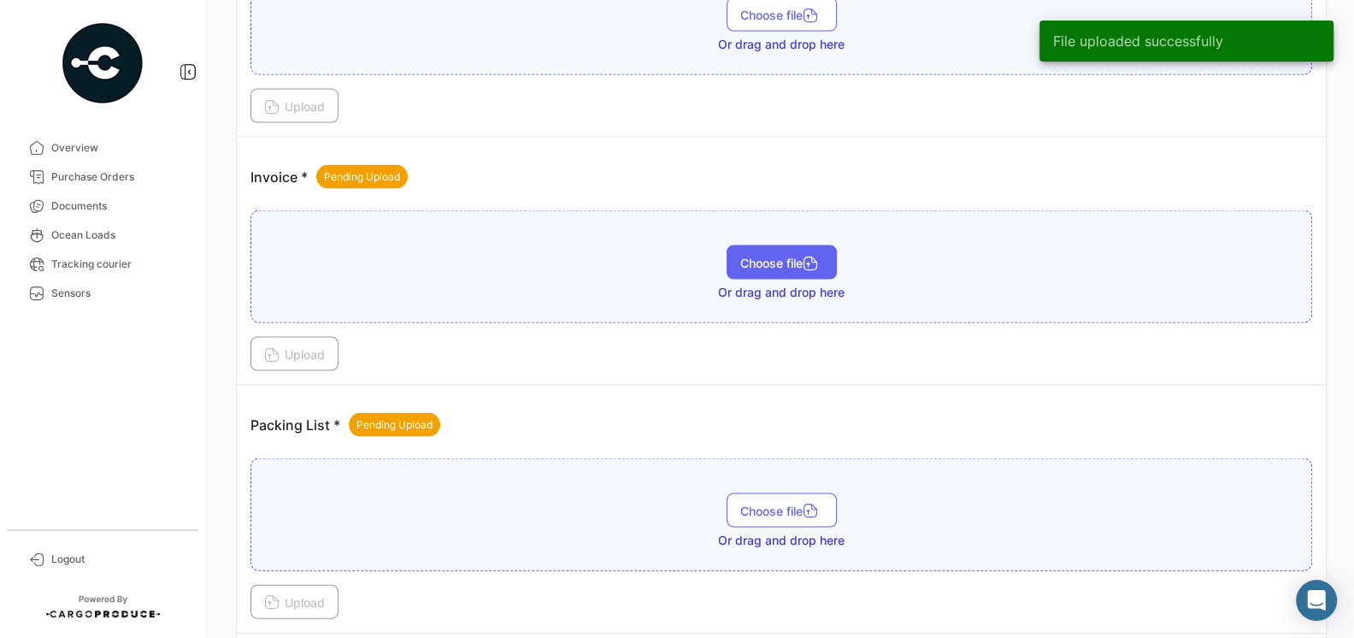
click at [773, 246] on button "Choose file" at bounding box center [781, 262] width 110 height 34
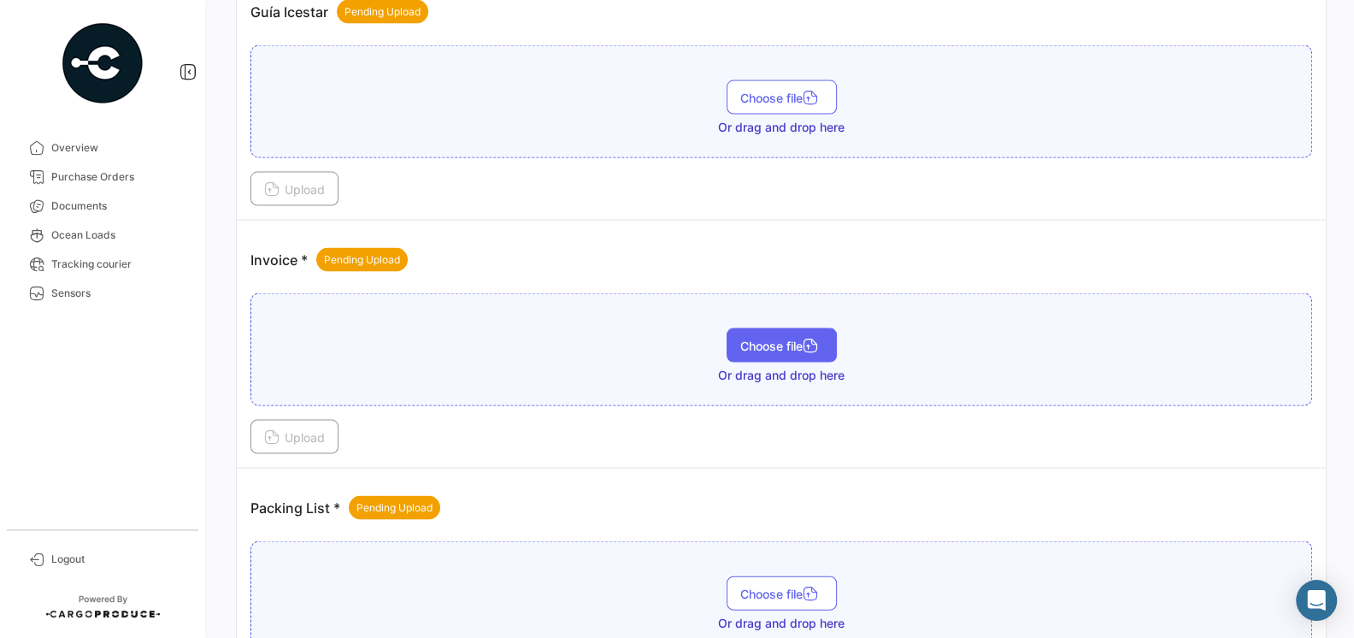
click at [742, 338] on span "Choose file" at bounding box center [781, 345] width 83 height 15
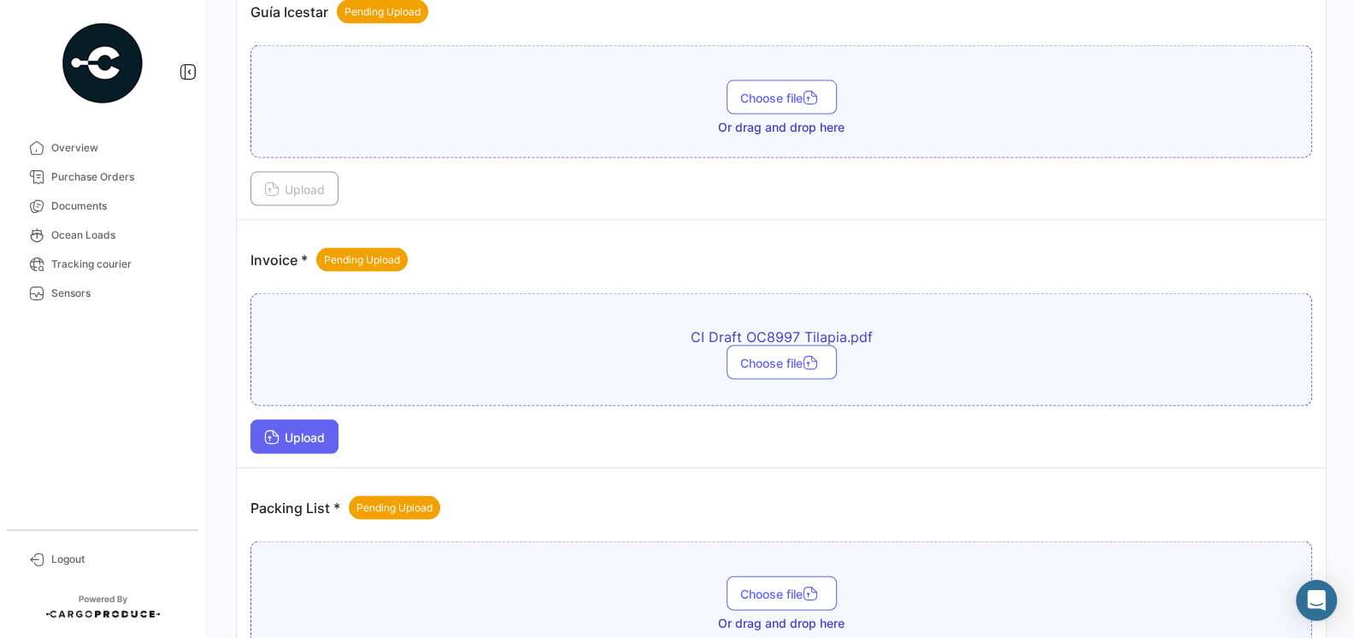
click at [320, 430] on span "Upload" at bounding box center [294, 437] width 61 height 15
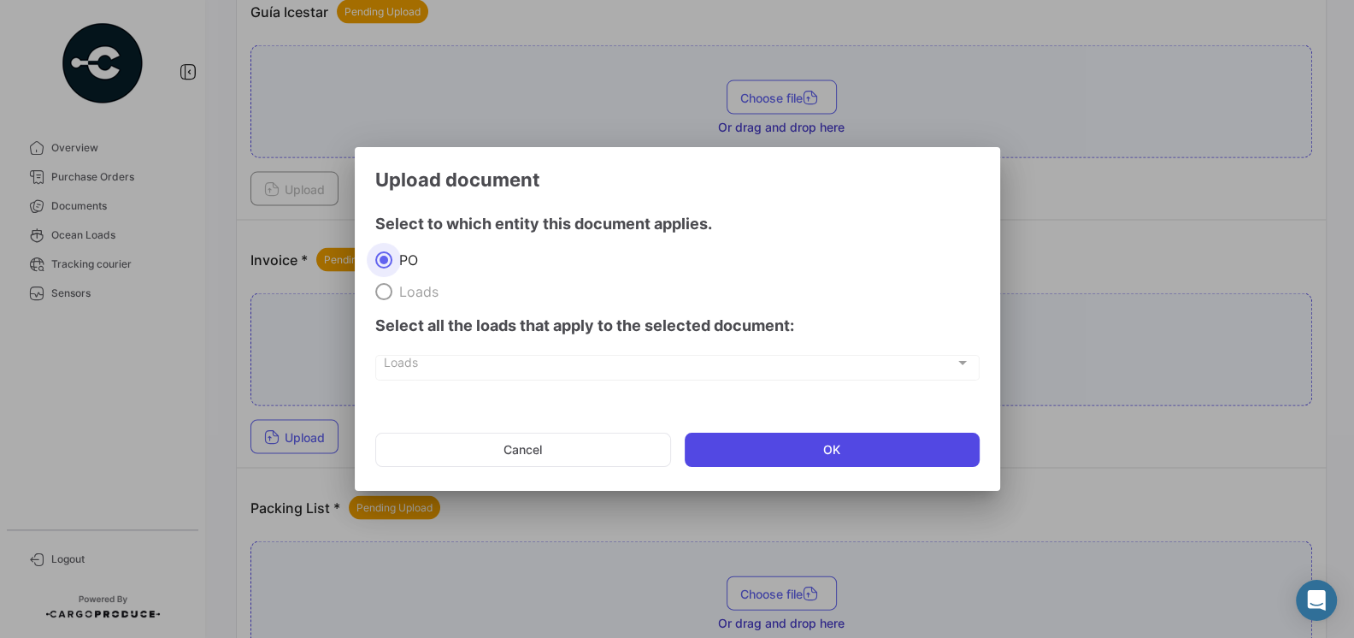
click at [791, 445] on button "OK" at bounding box center [832, 449] width 295 height 34
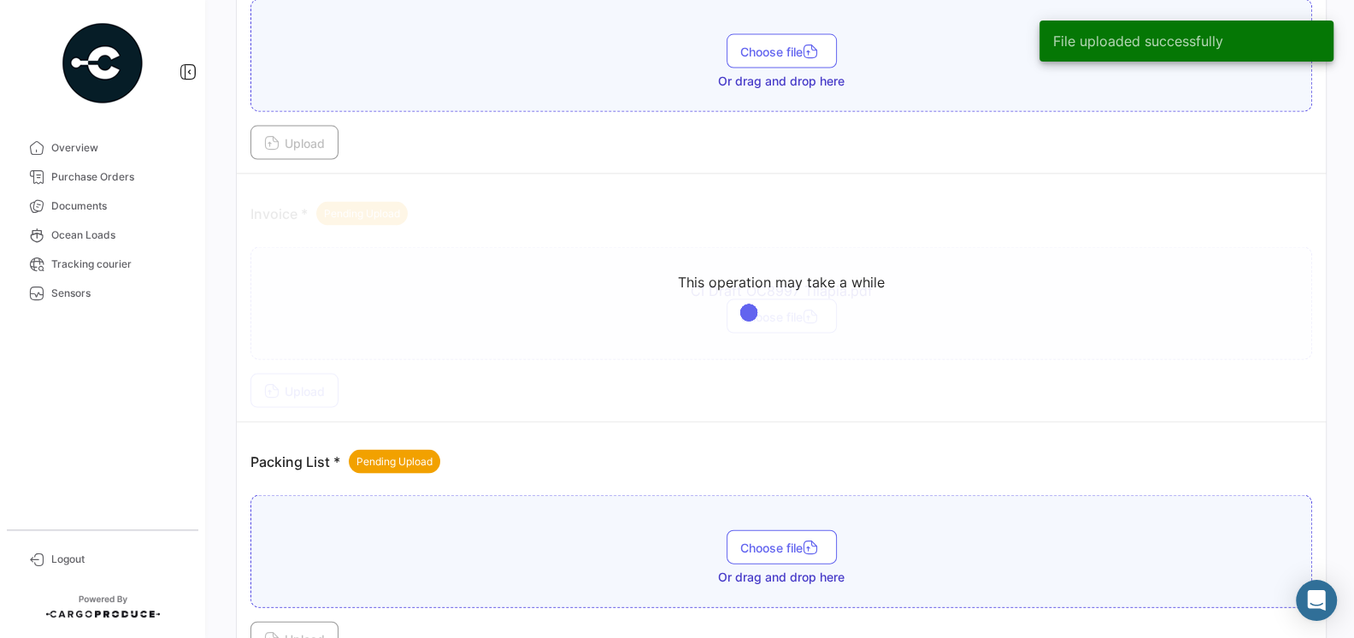
scroll to position [2979, 0]
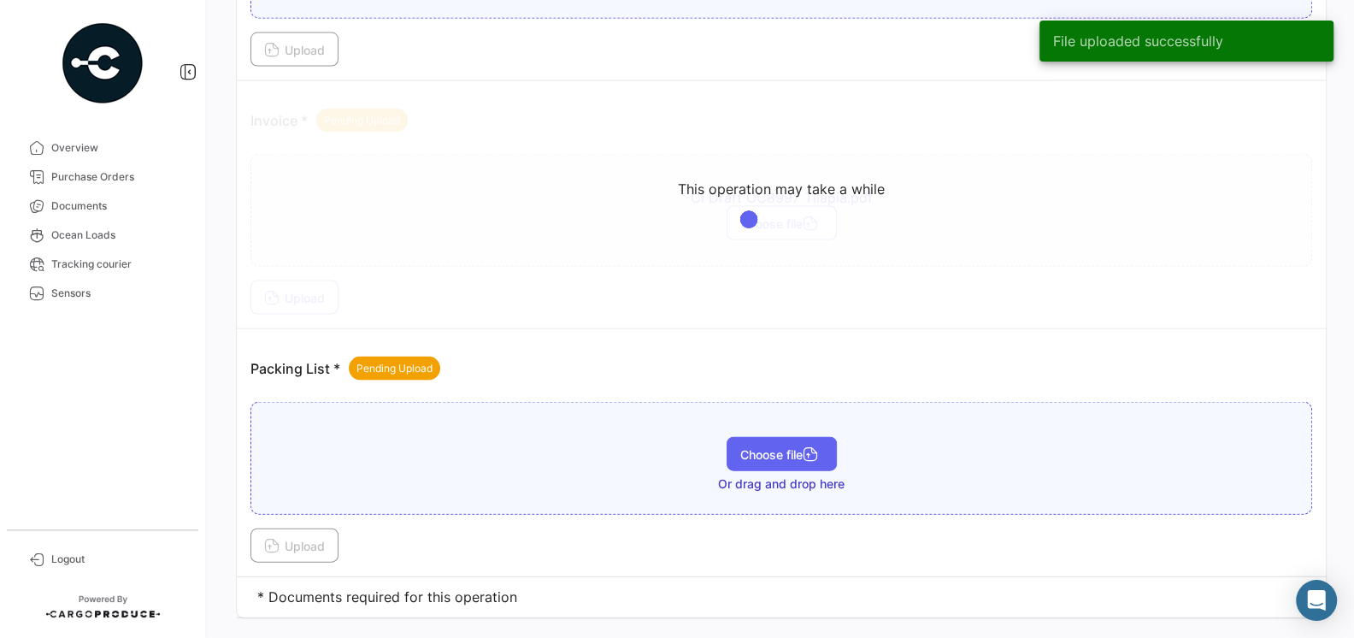
click at [760, 447] on span "Choose file" at bounding box center [781, 454] width 83 height 15
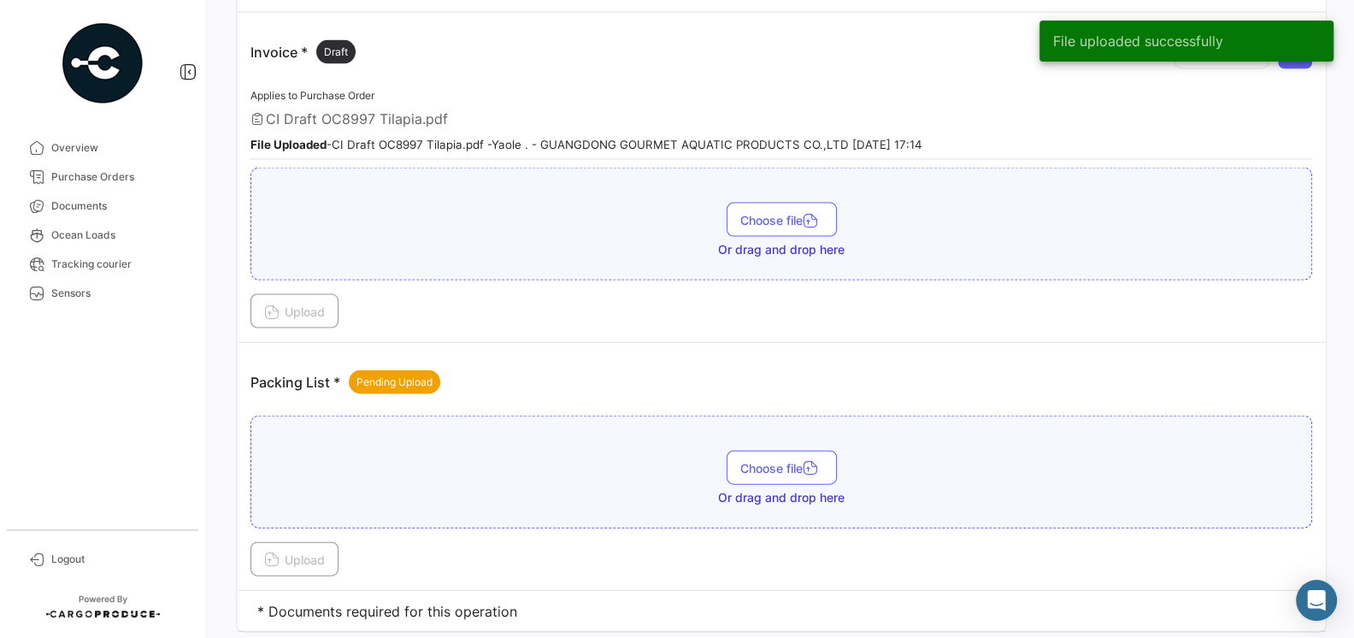
scroll to position [3060, 0]
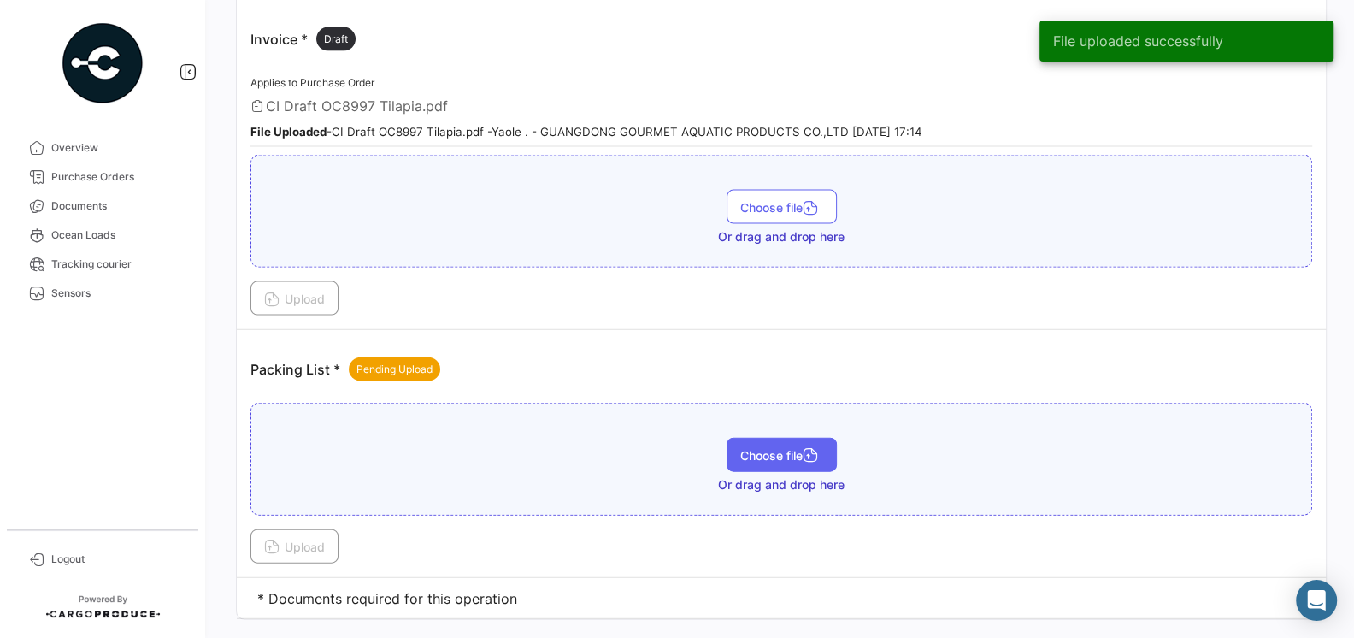
click at [753, 438] on button "Choose file" at bounding box center [781, 455] width 110 height 34
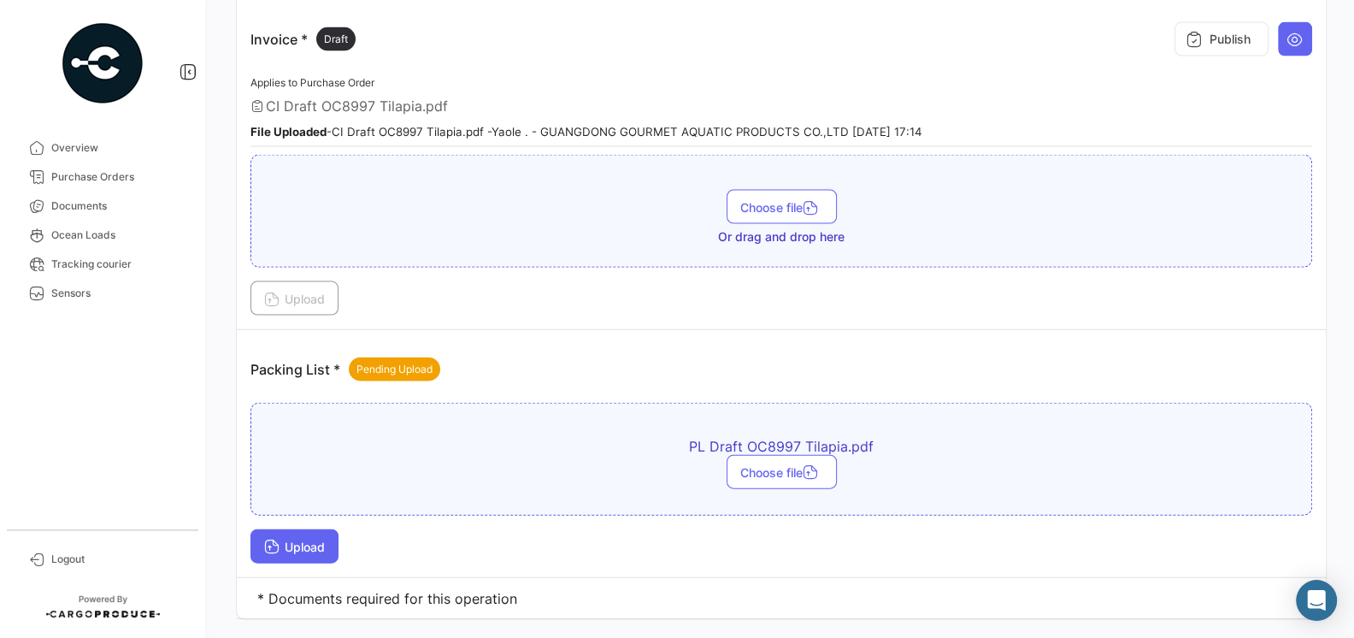
click at [311, 539] on span "Upload" at bounding box center [294, 546] width 61 height 15
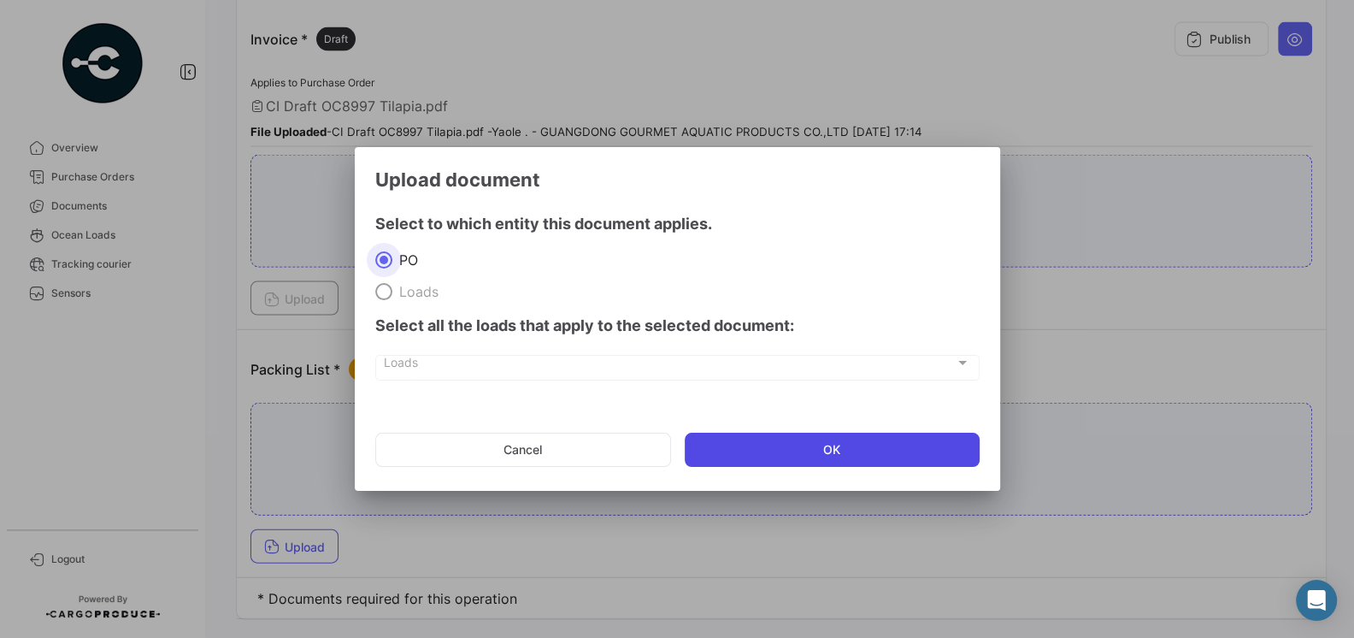
click at [788, 453] on button "OK" at bounding box center [832, 449] width 295 height 34
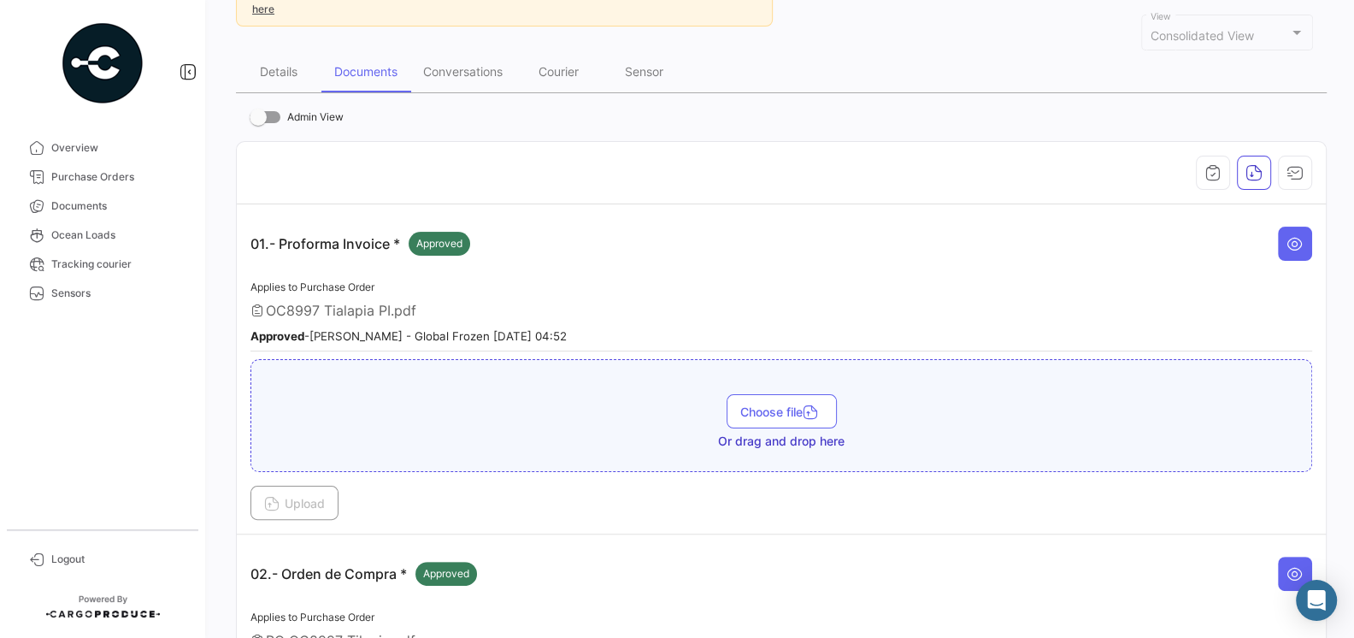
scroll to position [0, 0]
